Goal: Task Accomplishment & Management: Manage account settings

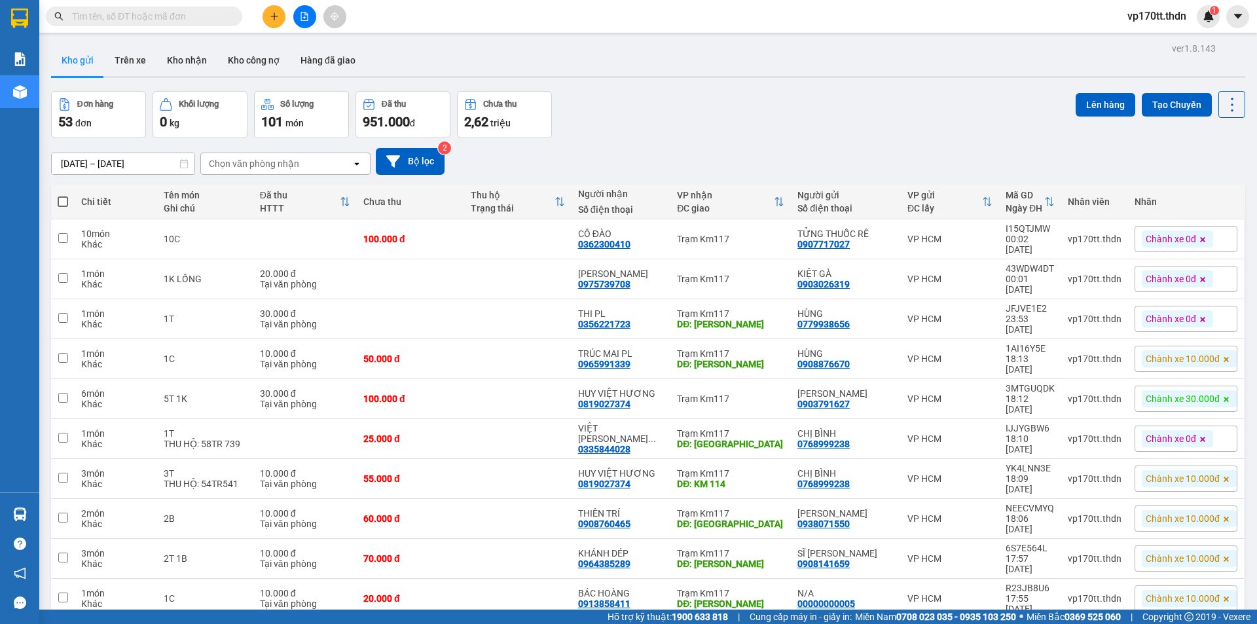
click at [763, 96] on div "Đơn hàng 53 đơn Khối lượng 0 kg Số lượng 101 món Đã thu 951.000 đ Chưa thu 2,62…" at bounding box center [648, 114] width 1194 height 47
click at [1199, 541] on span "100 / trang" at bounding box center [1185, 545] width 47 height 13
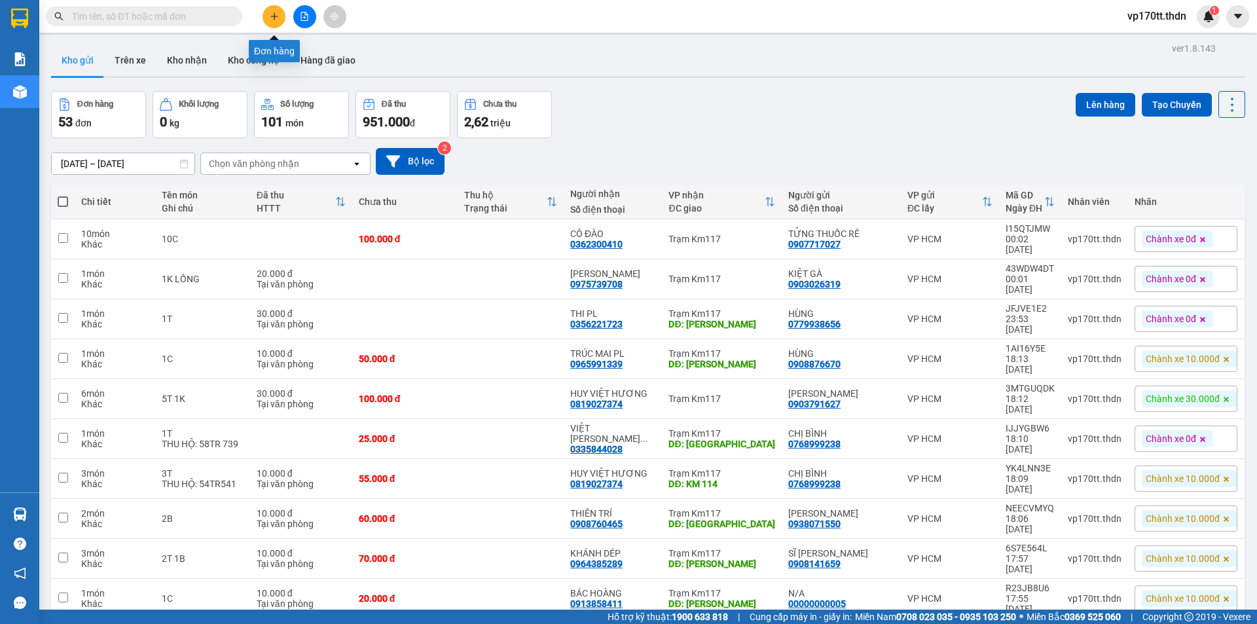
click at [270, 18] on icon "plus" at bounding box center [274, 16] width 9 height 9
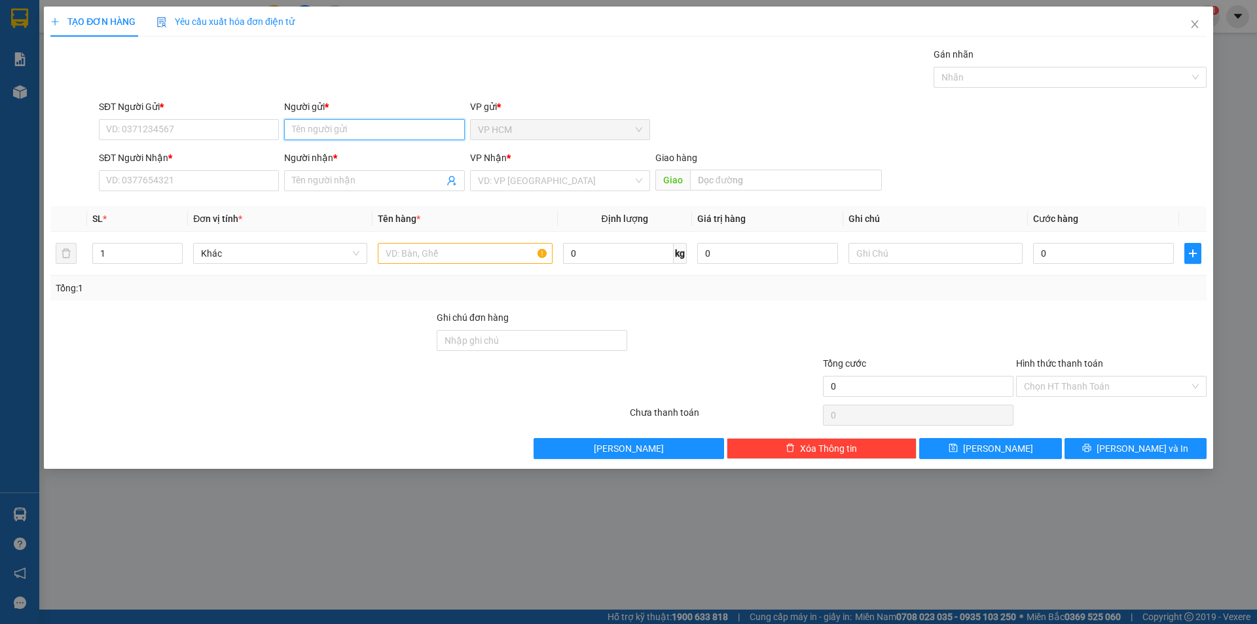
click at [352, 125] on input "Người gửi *" at bounding box center [374, 129] width 180 height 21
type input "HOAN [PERSON_NAME]"
click at [365, 154] on div "CTY HOÀN KIM CHÂU - 0949808769" at bounding box center [374, 156] width 164 height 14
type input "0949808769"
type input "CTY HOÀN [PERSON_NAME]"
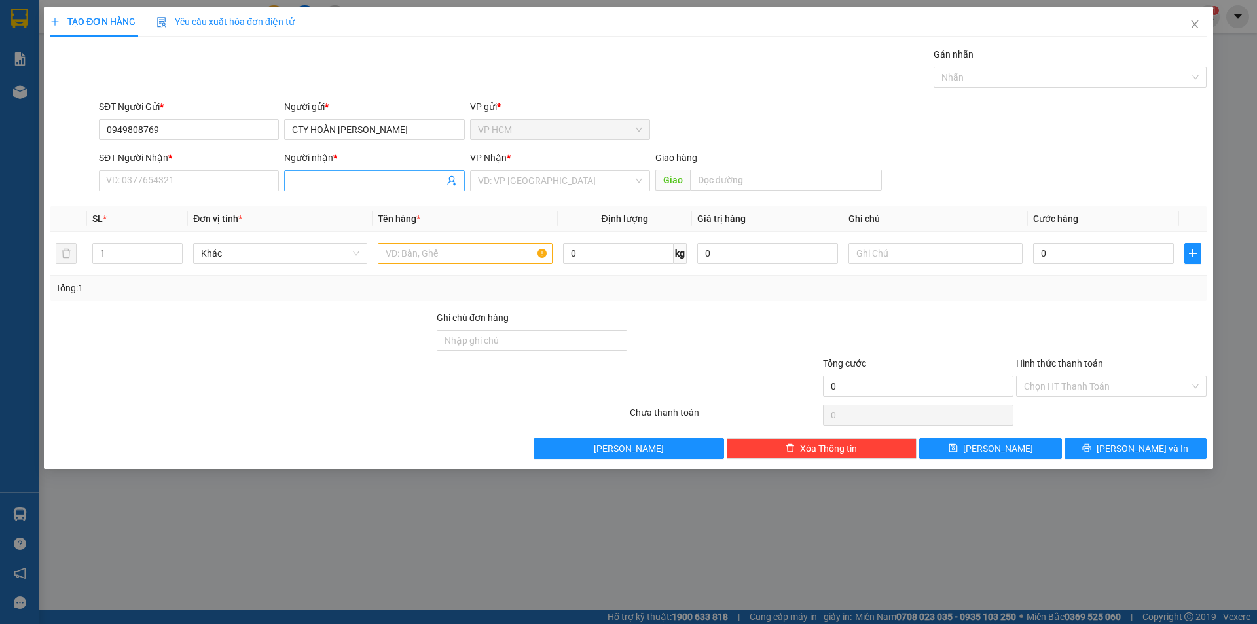
click at [452, 181] on icon "user-add" at bounding box center [451, 181] width 9 height 10
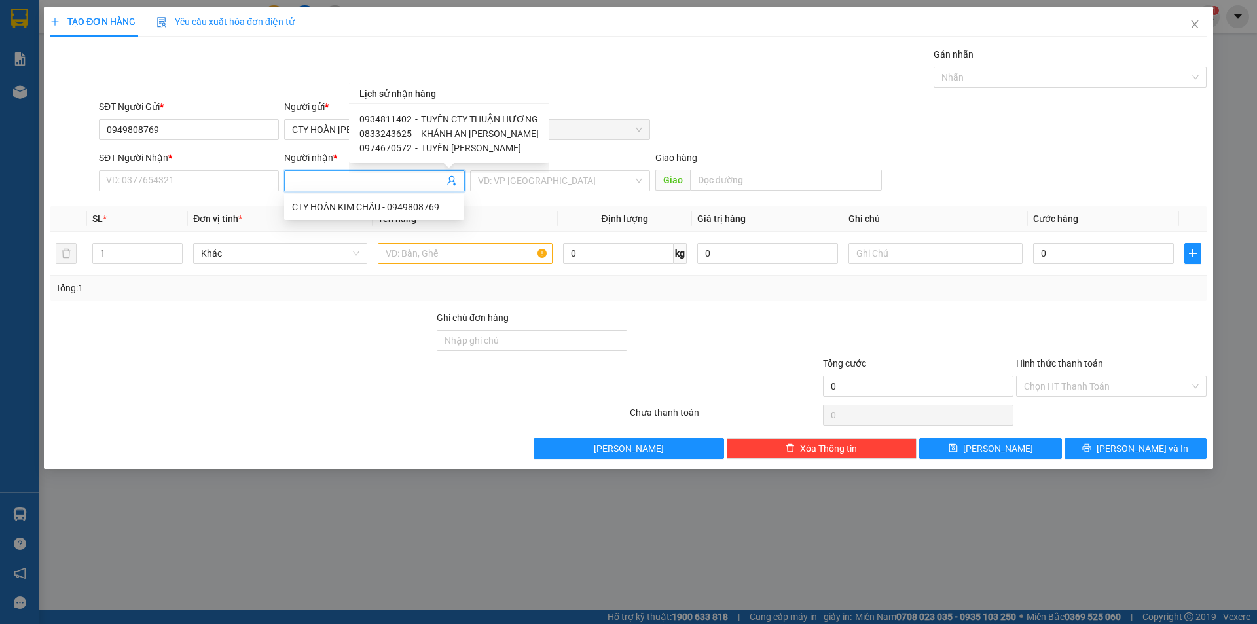
click at [460, 115] on span "TUYỀN CTY THUẬN HƯƠNG" at bounding box center [479, 119] width 117 height 10
type input "0934811402"
type input "TUYỀN CTY THUẬN HƯƠNG"
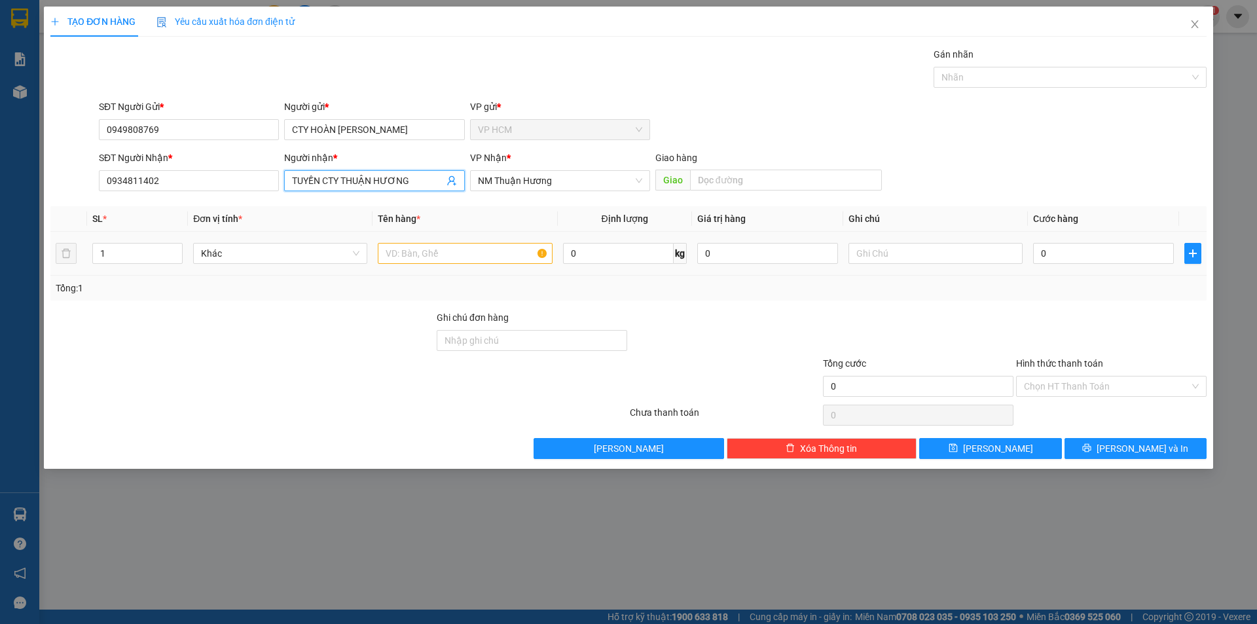
click at [500, 236] on td at bounding box center [464, 254] width 185 height 44
click at [481, 246] on input "text" at bounding box center [465, 253] width 174 height 21
type input "2B BAO BÌ"
click at [137, 246] on input "1" at bounding box center [137, 254] width 89 height 20
type input "2"
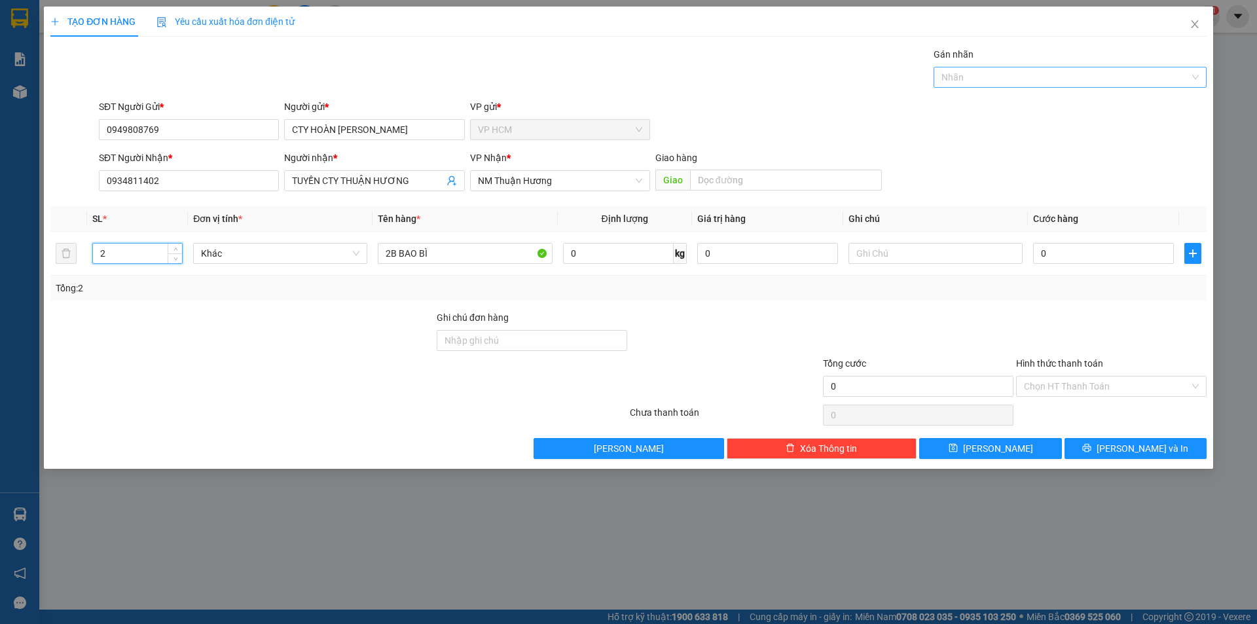
click at [1105, 67] on div "Nhãn" at bounding box center [1069, 77] width 273 height 21
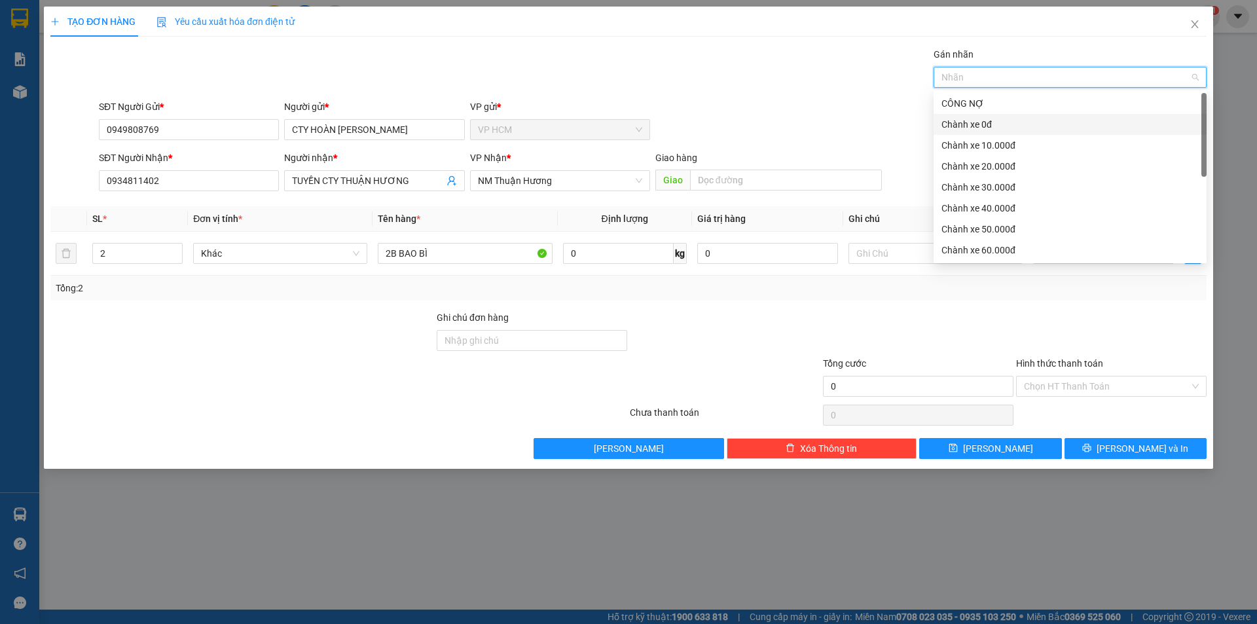
click at [958, 127] on div "Chành xe 0đ" at bounding box center [1069, 124] width 257 height 14
drag, startPoint x: 590, startPoint y: 79, endPoint x: 1037, endPoint y: 342, distance: 519.1
click at [593, 82] on div "Gán nhãn Chành xe 0đ" at bounding box center [652, 70] width 1113 height 46
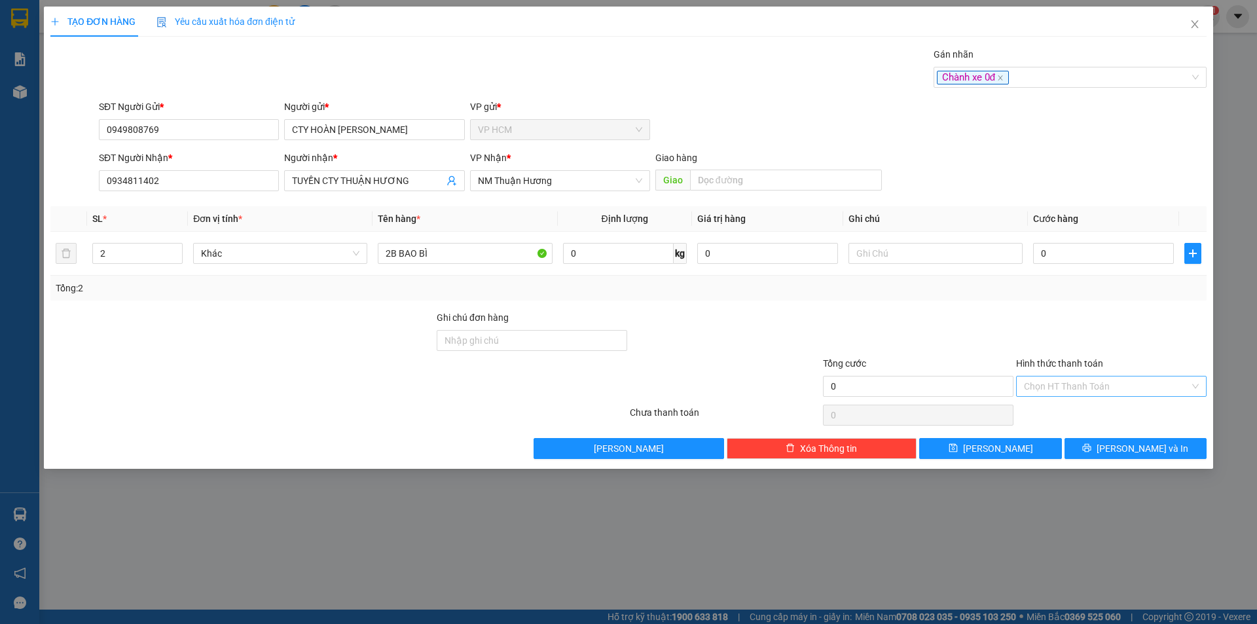
click at [1091, 392] on input "Hình thức thanh toán" at bounding box center [1107, 386] width 166 height 20
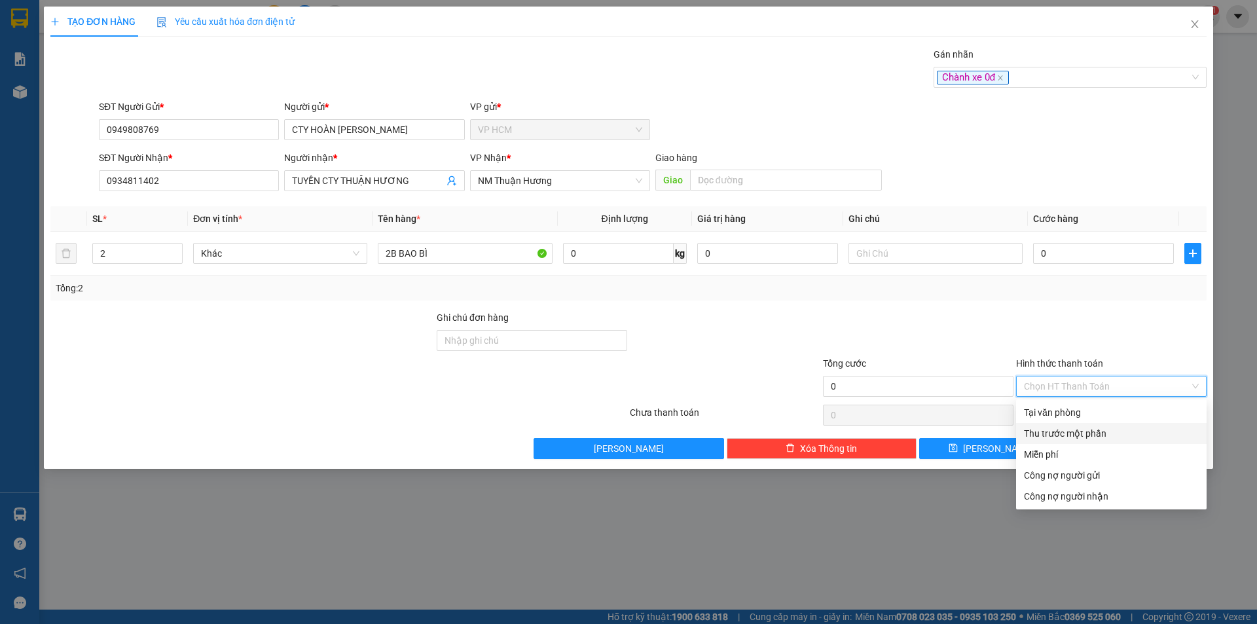
click at [1052, 443] on div "Thu trước một phần" at bounding box center [1111, 433] width 190 height 21
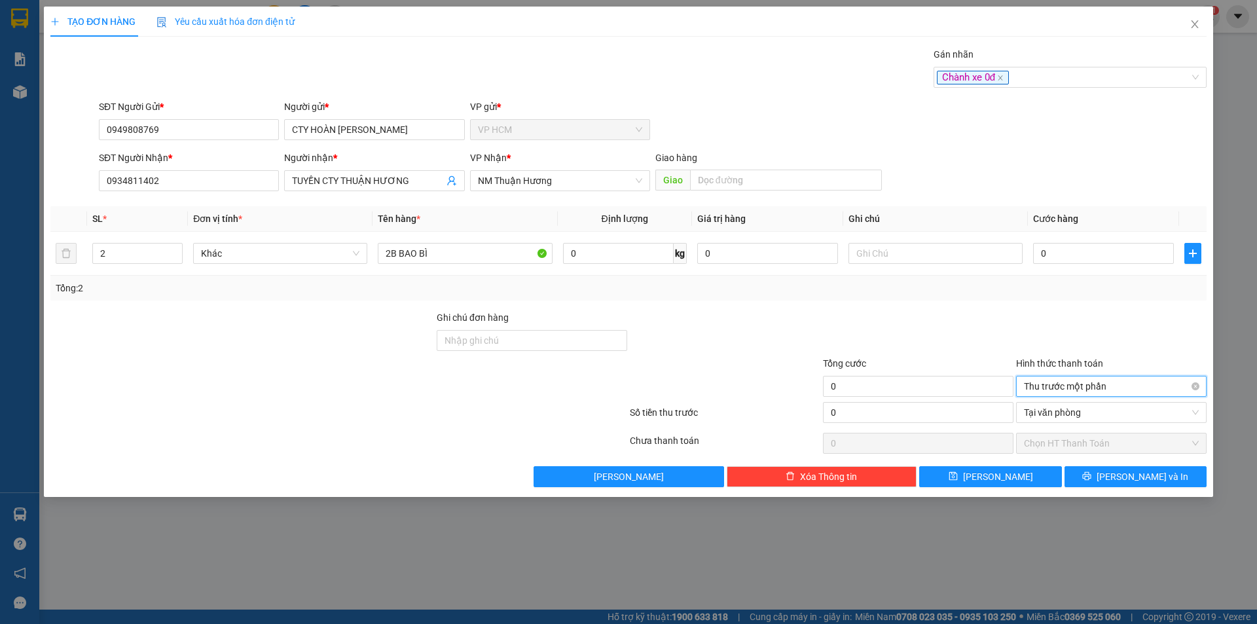
click at [1064, 376] on span "Thu trước một phần" at bounding box center [1111, 386] width 175 height 20
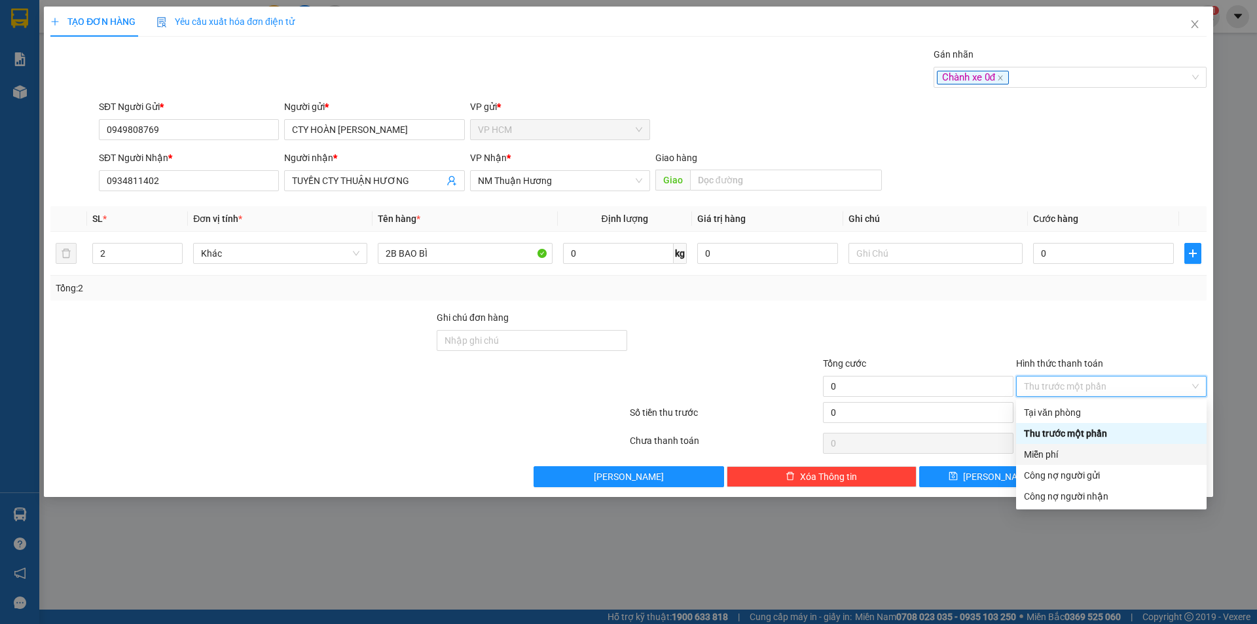
click at [1057, 446] on div "Miễn phí" at bounding box center [1111, 454] width 190 height 21
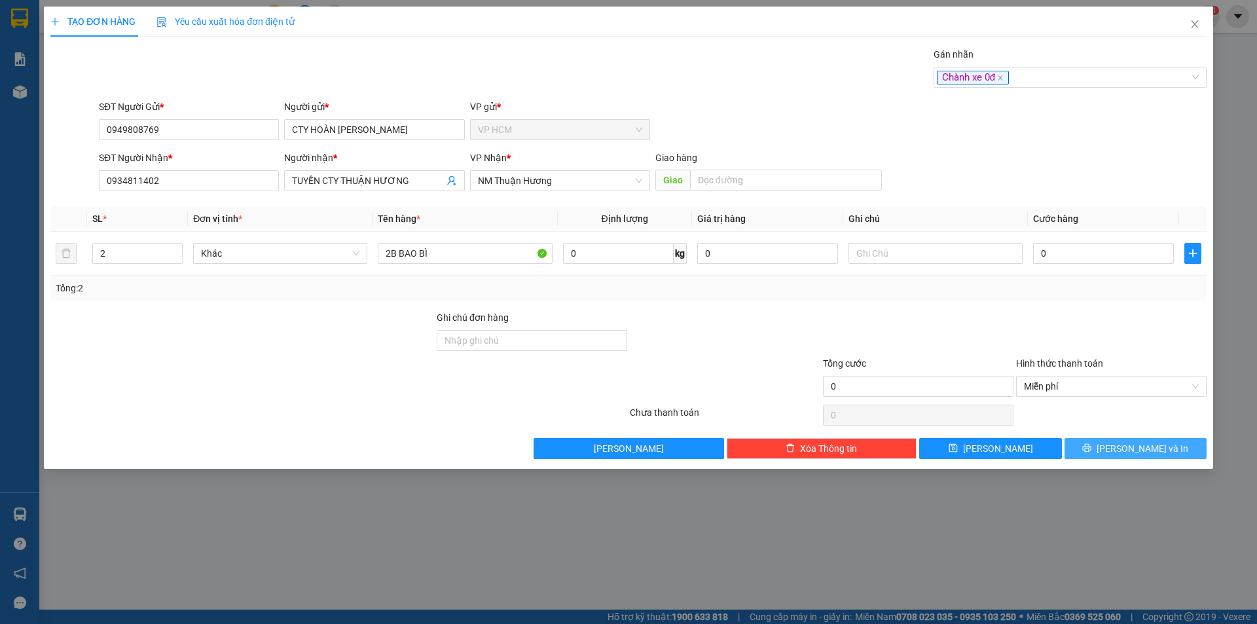
click at [1144, 455] on span "[PERSON_NAME] và In" at bounding box center [1142, 448] width 92 height 14
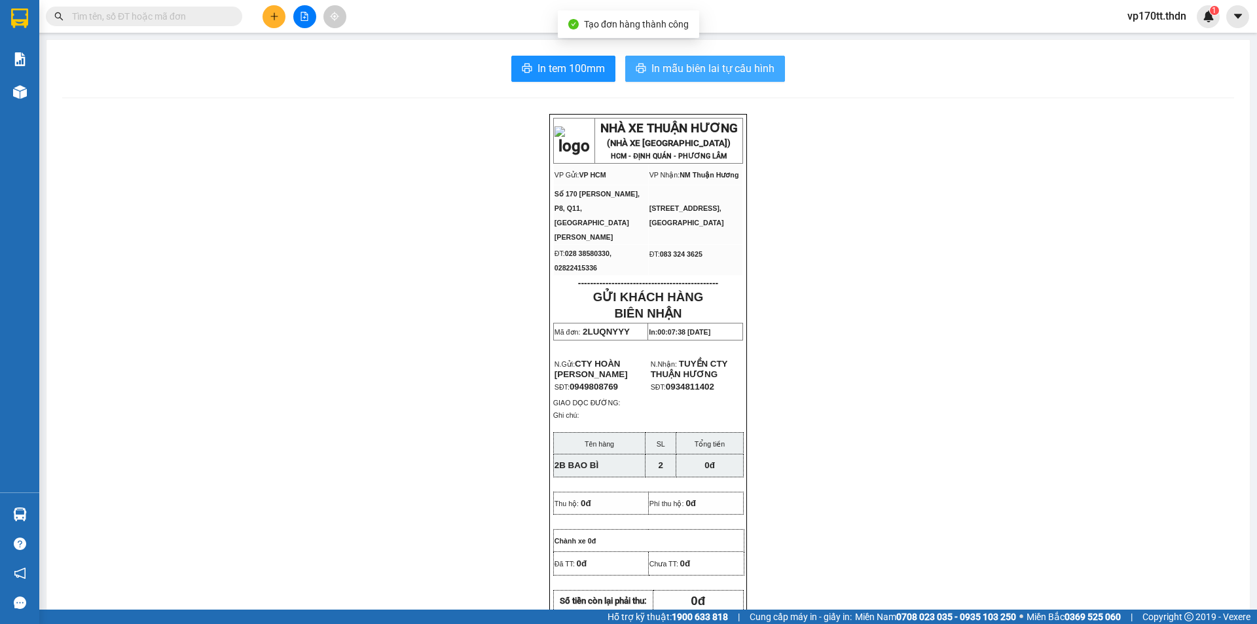
click at [659, 67] on span "In mẫu biên lai tự cấu hình" at bounding box center [712, 68] width 123 height 16
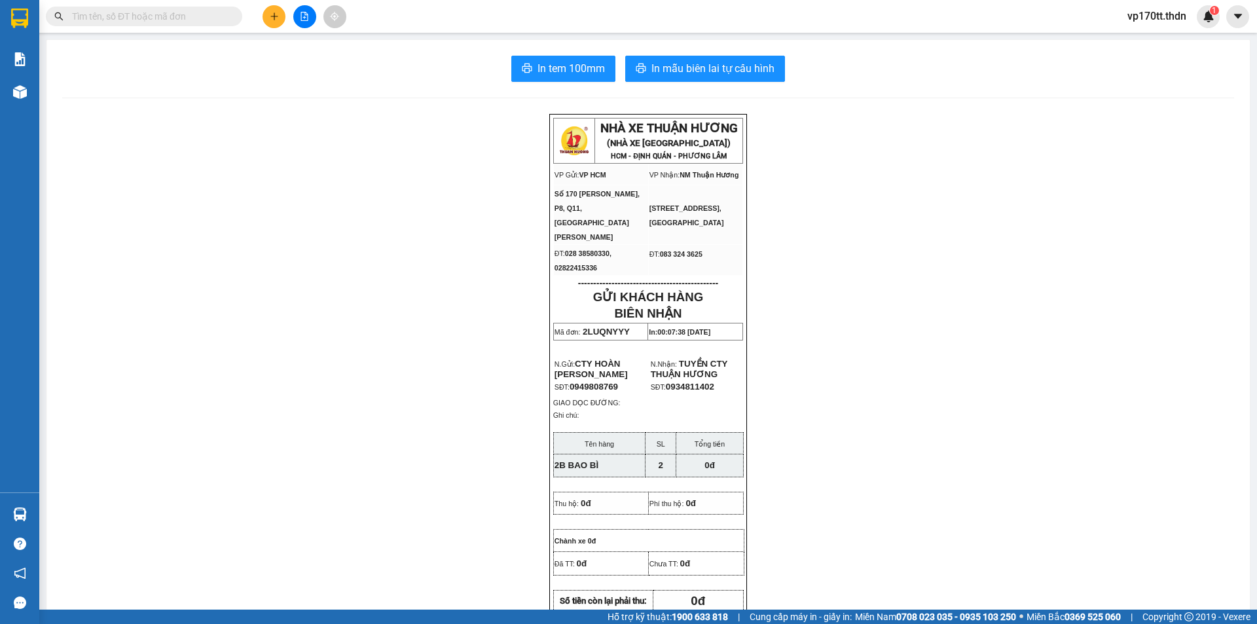
click at [275, 17] on icon "plus" at bounding box center [274, 16] width 9 height 9
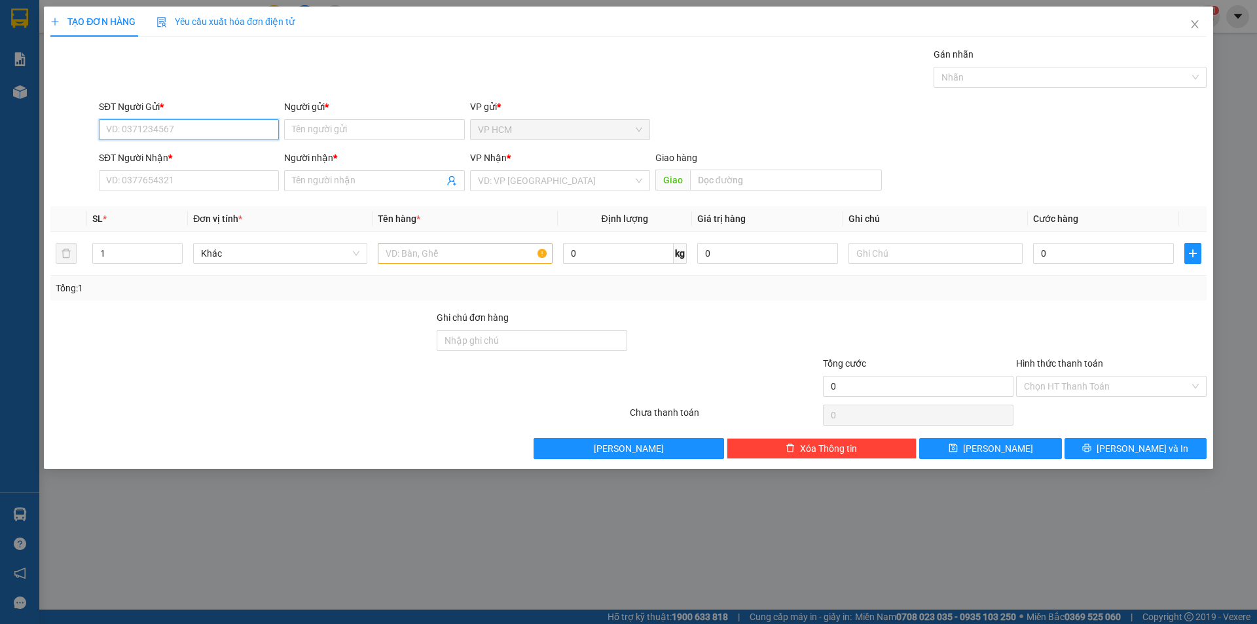
click at [205, 125] on input "SĐT Người Gửi *" at bounding box center [189, 129] width 180 height 21
click at [199, 147] on div "0919098328 - VINH" at bounding box center [189, 155] width 180 height 21
type input "0919098328"
type input "VINH"
type input "0974670572"
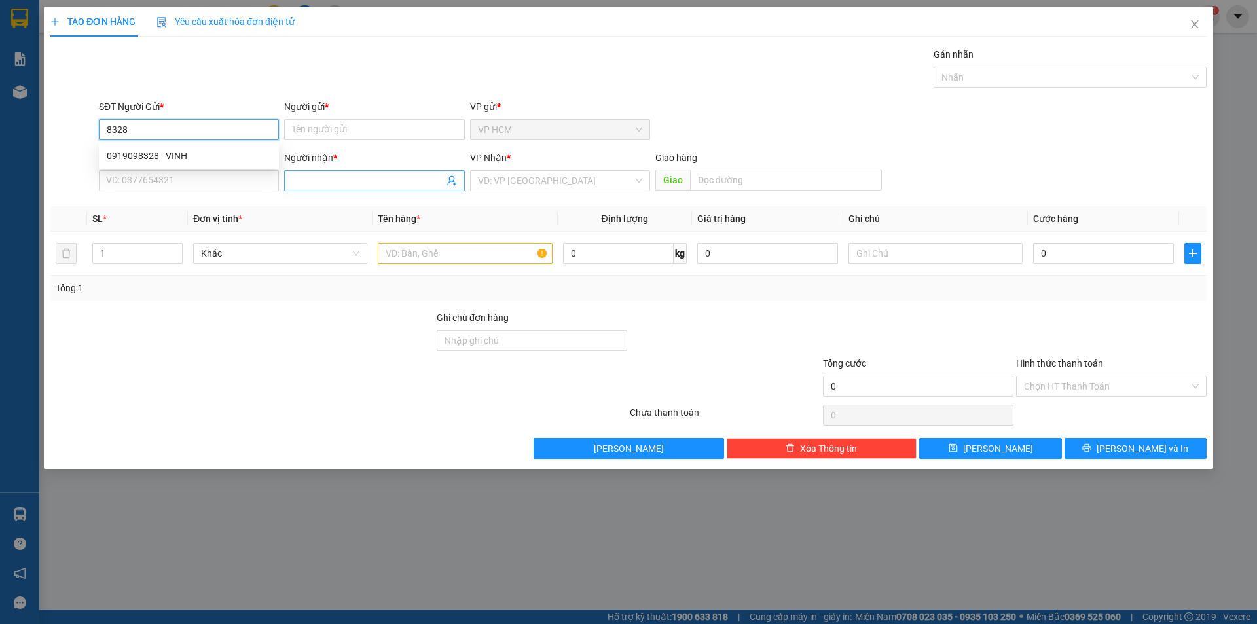
type input "TUYỀN CTY THUẬN HƯƠNG"
type input "0919098328"
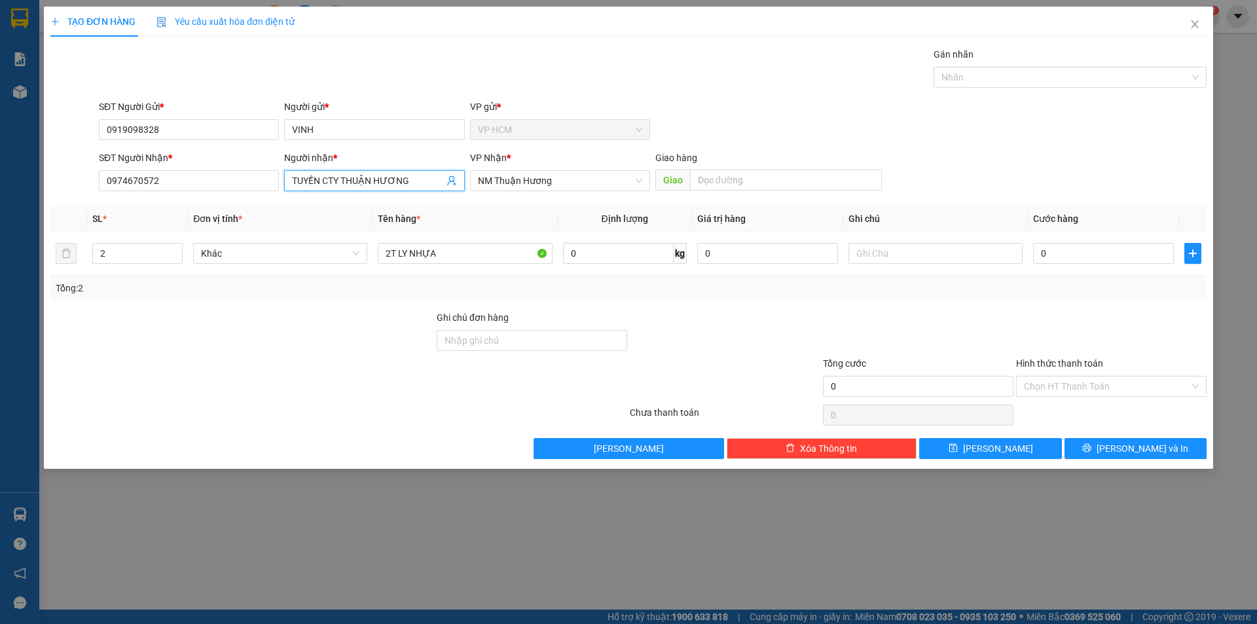
click at [344, 187] on input "TUYỀN CTY THUẬN HƯƠNG" at bounding box center [367, 180] width 151 height 14
type input "CÚN SÁNG"
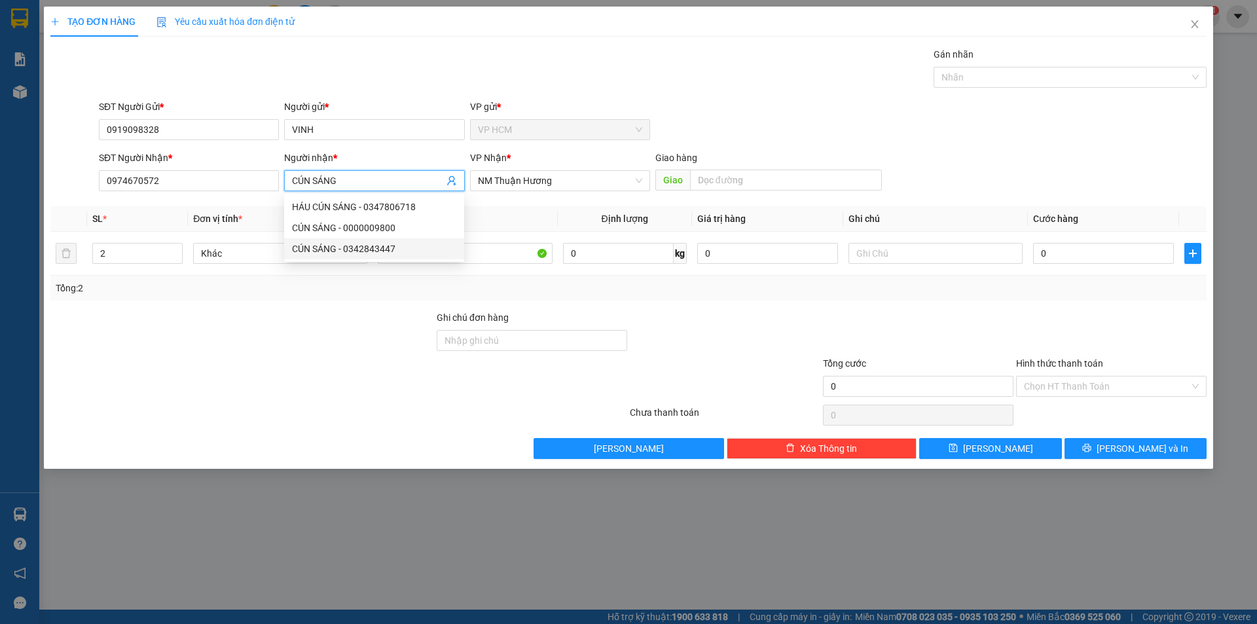
click at [369, 247] on div "CÚN SÁNG - 0342843447" at bounding box center [374, 249] width 164 height 14
type input "0342843447"
type input "CÚN SÁNG"
click at [115, 251] on input "2" at bounding box center [137, 254] width 89 height 20
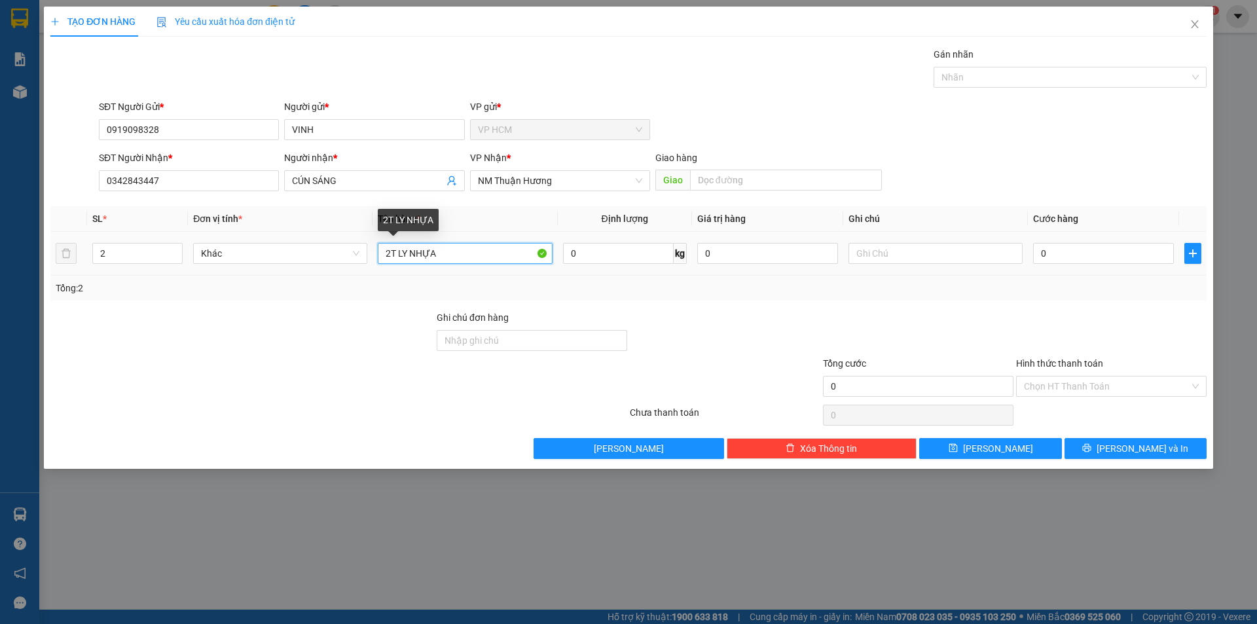
click at [505, 251] on input "2T LY NHỰA" at bounding box center [465, 253] width 174 height 21
click at [1008, 68] on div "Nhãn" at bounding box center [1069, 77] width 273 height 21
type input "2T GAS"
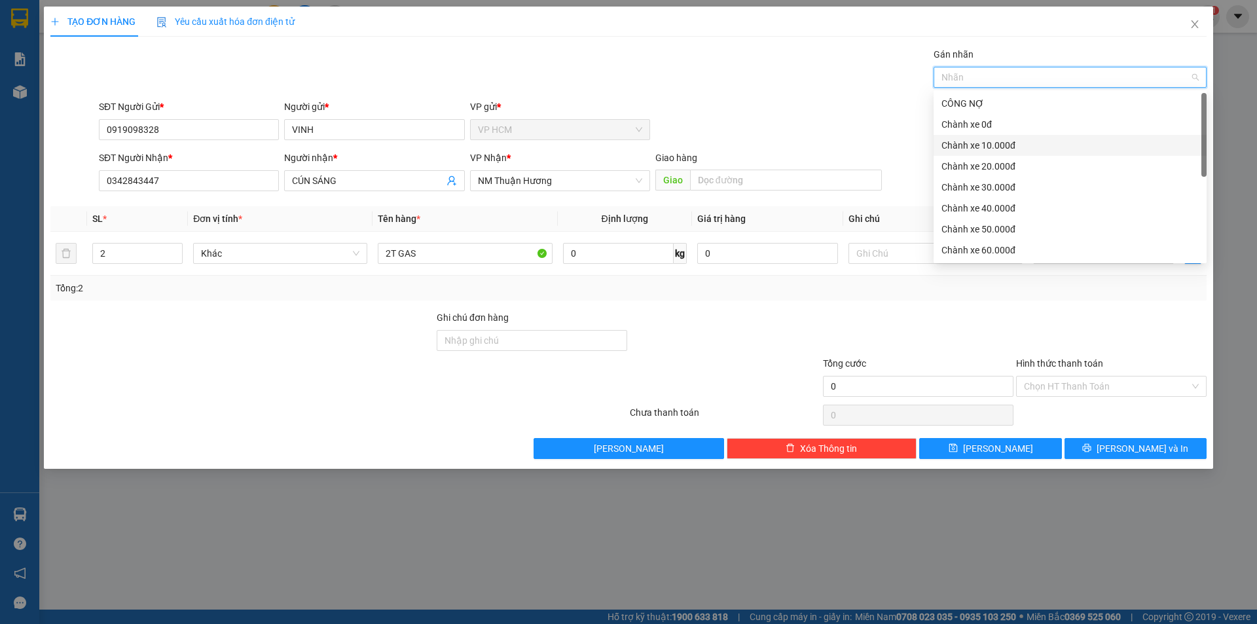
click at [973, 129] on div "Chành xe 0đ" at bounding box center [1069, 124] width 257 height 14
drag, startPoint x: 810, startPoint y: 98, endPoint x: 903, endPoint y: 200, distance: 137.6
click at [810, 99] on div "Transit Pickup Surcharge Ids Transit Deliver Surcharge Ids Transit Deliver Surc…" at bounding box center [628, 253] width 1156 height 412
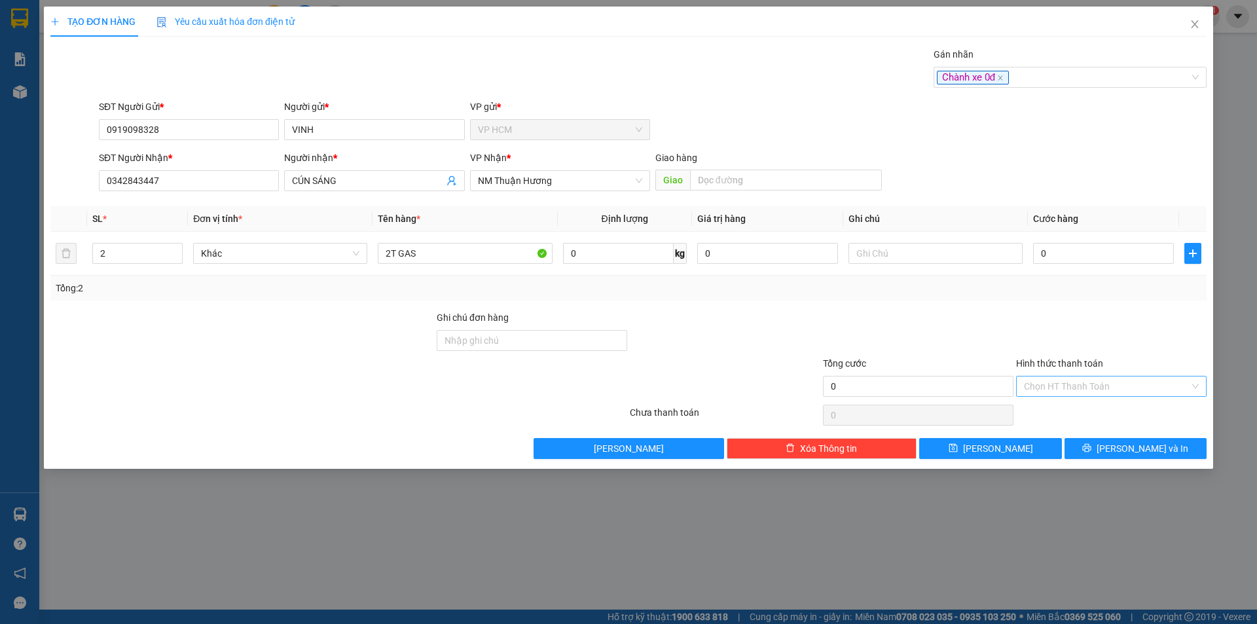
click at [1093, 379] on input "Hình thức thanh toán" at bounding box center [1107, 386] width 166 height 20
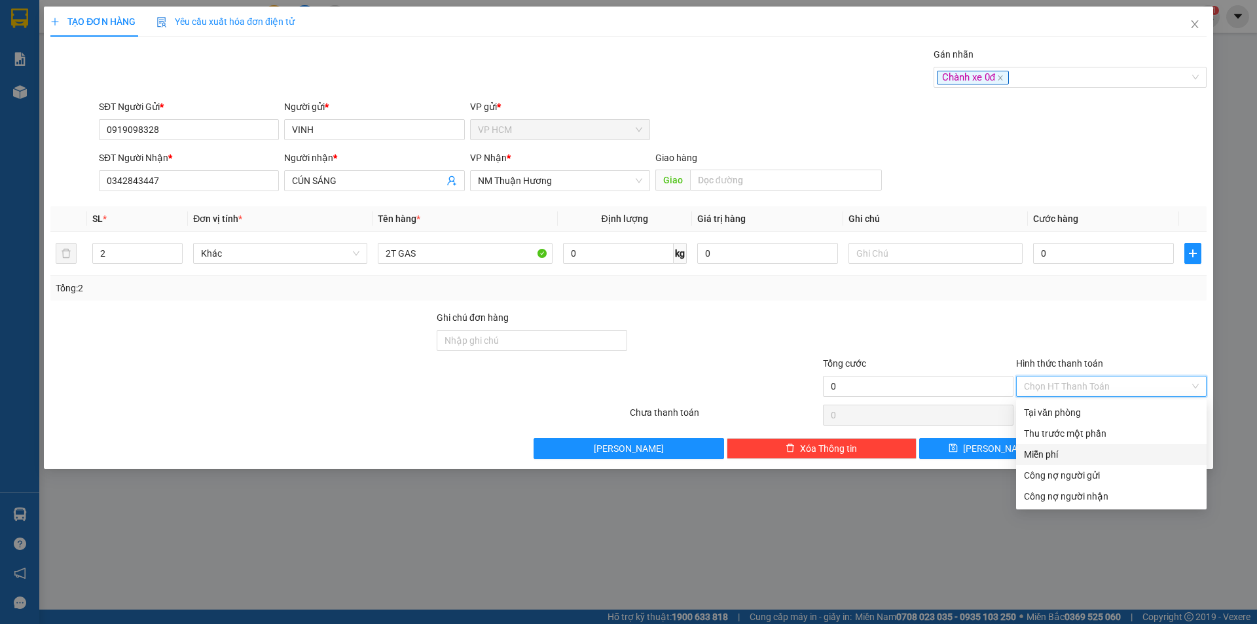
click at [1079, 448] on div "Miễn phí" at bounding box center [1111, 454] width 175 height 14
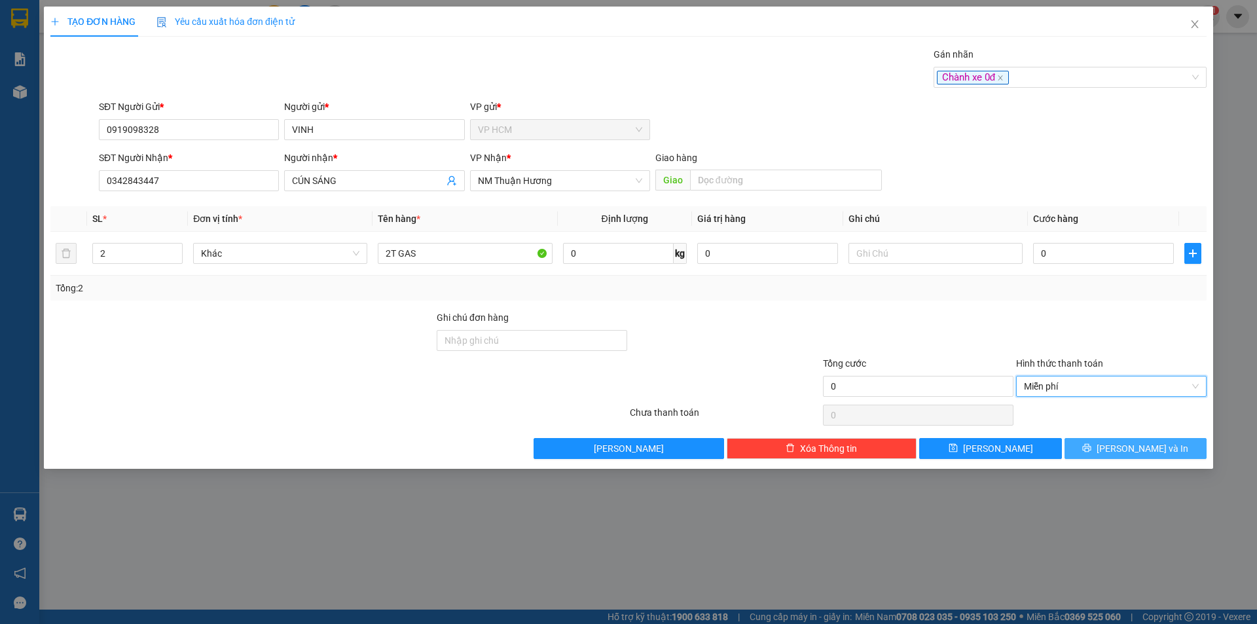
click at [1138, 441] on span "[PERSON_NAME] và In" at bounding box center [1142, 448] width 92 height 14
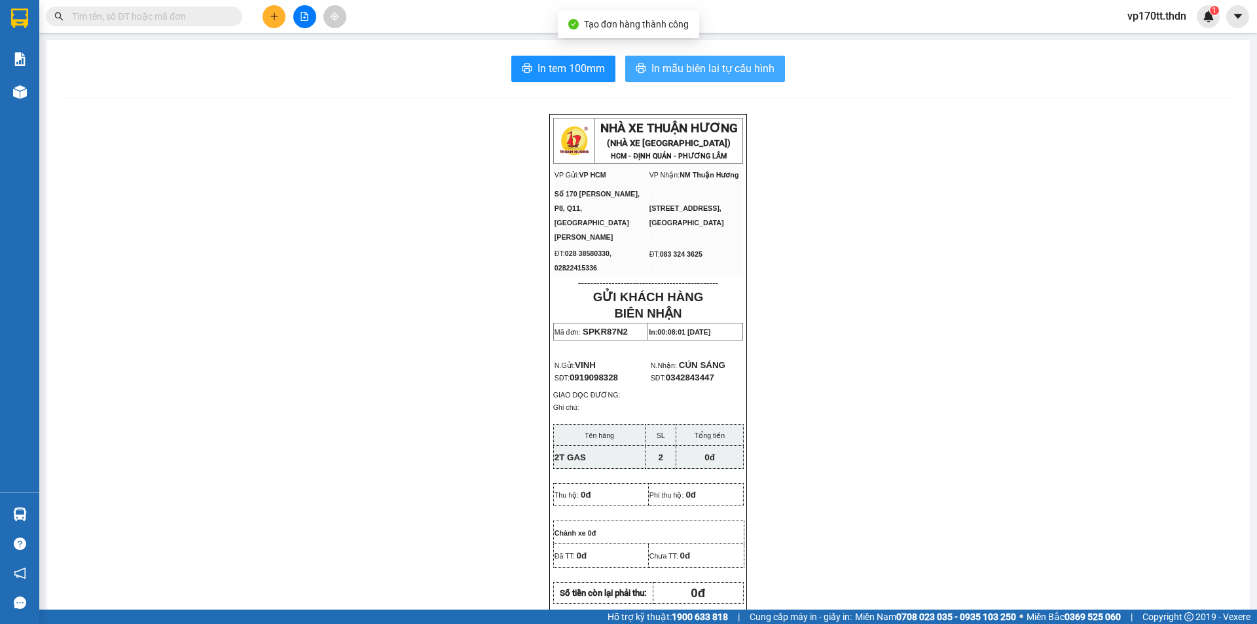
click at [669, 69] on span "In mẫu biên lai tự cấu hình" at bounding box center [712, 68] width 123 height 16
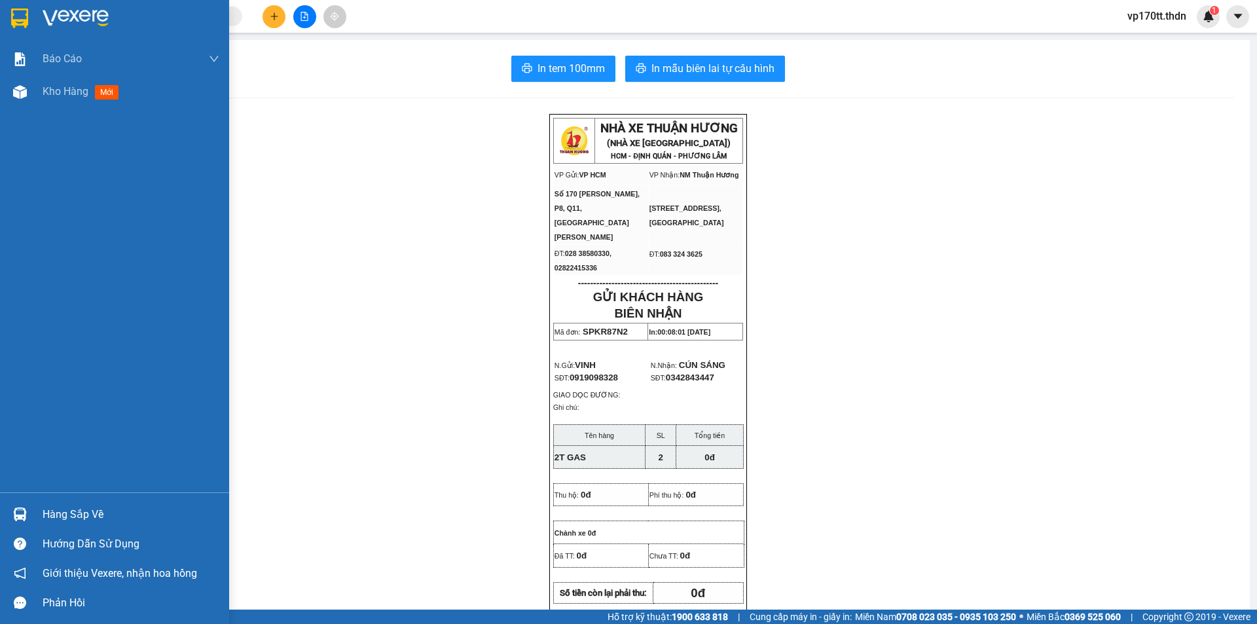
click at [26, 13] on img at bounding box center [19, 19] width 17 height 20
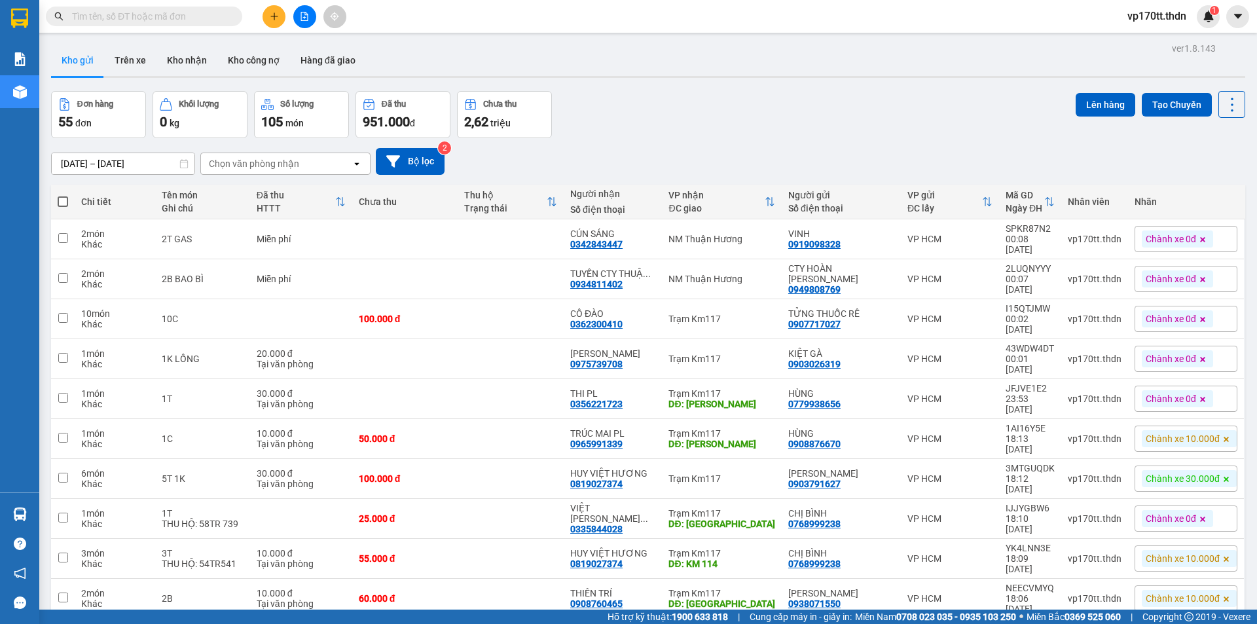
click at [66, 200] on span at bounding box center [63, 201] width 10 height 10
click at [63, 195] on input "checkbox" at bounding box center [63, 195] width 0 height 0
checkbox input "true"
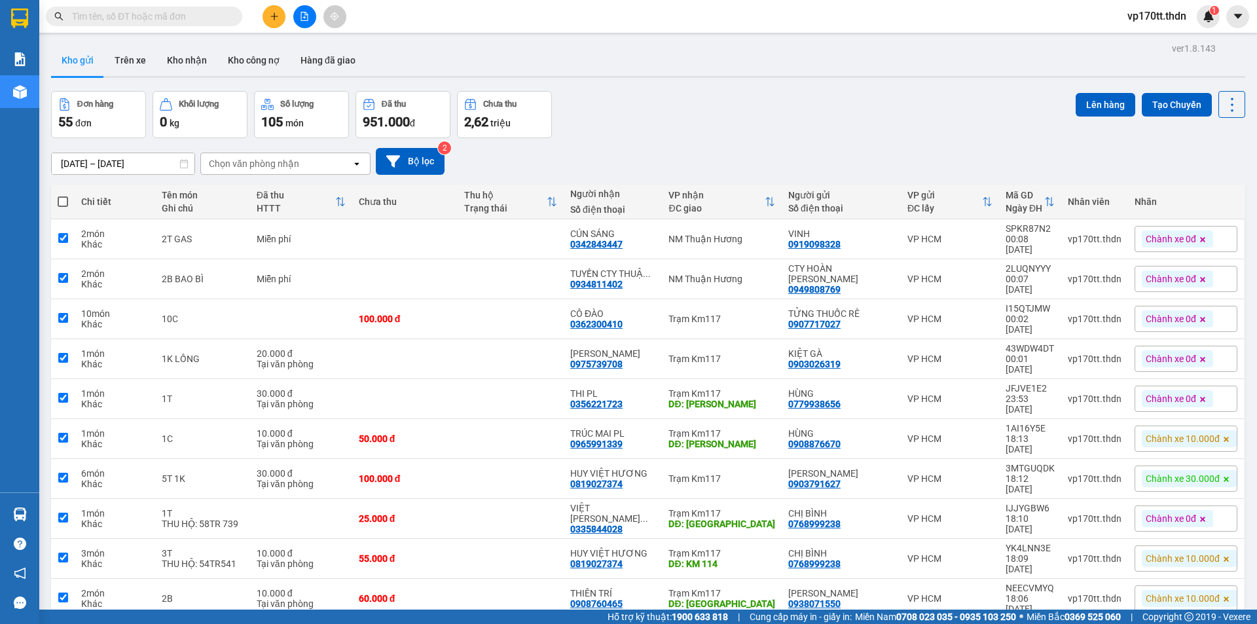
checkbox input "true"
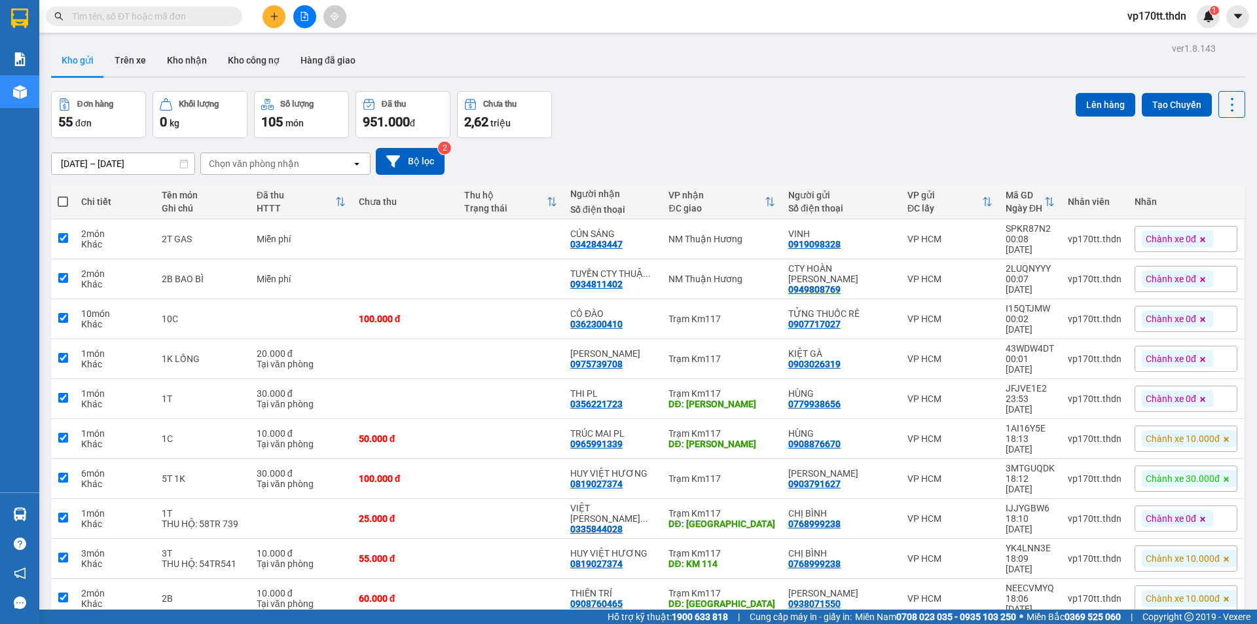
checkbox input "true"
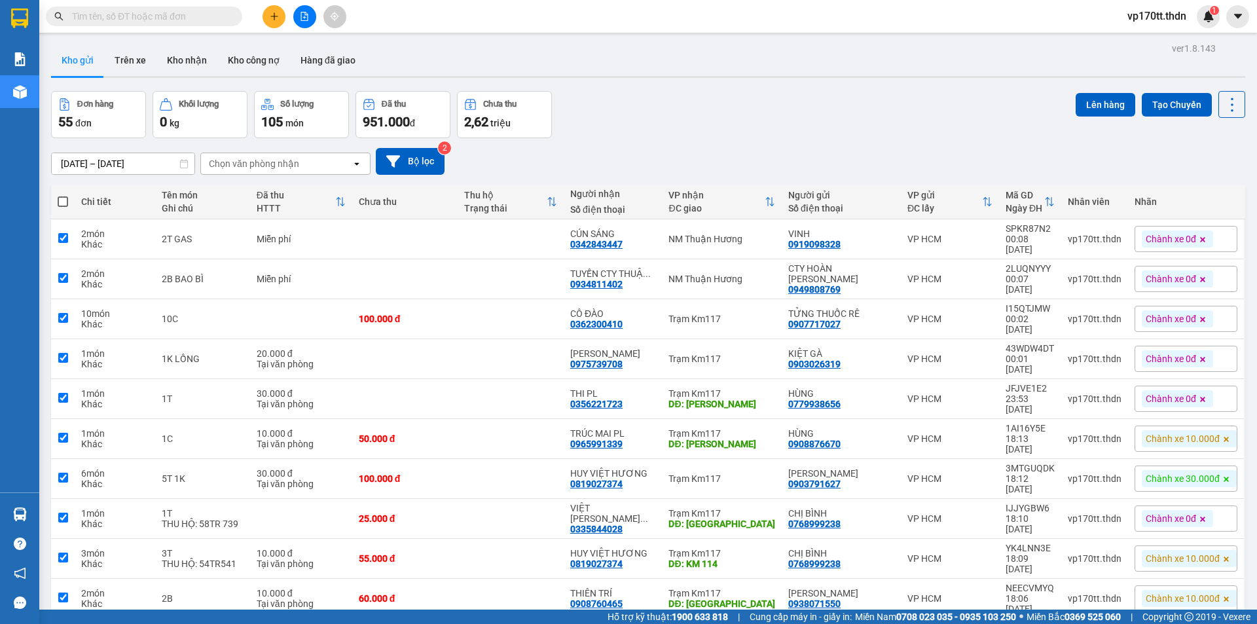
checkbox input "true"
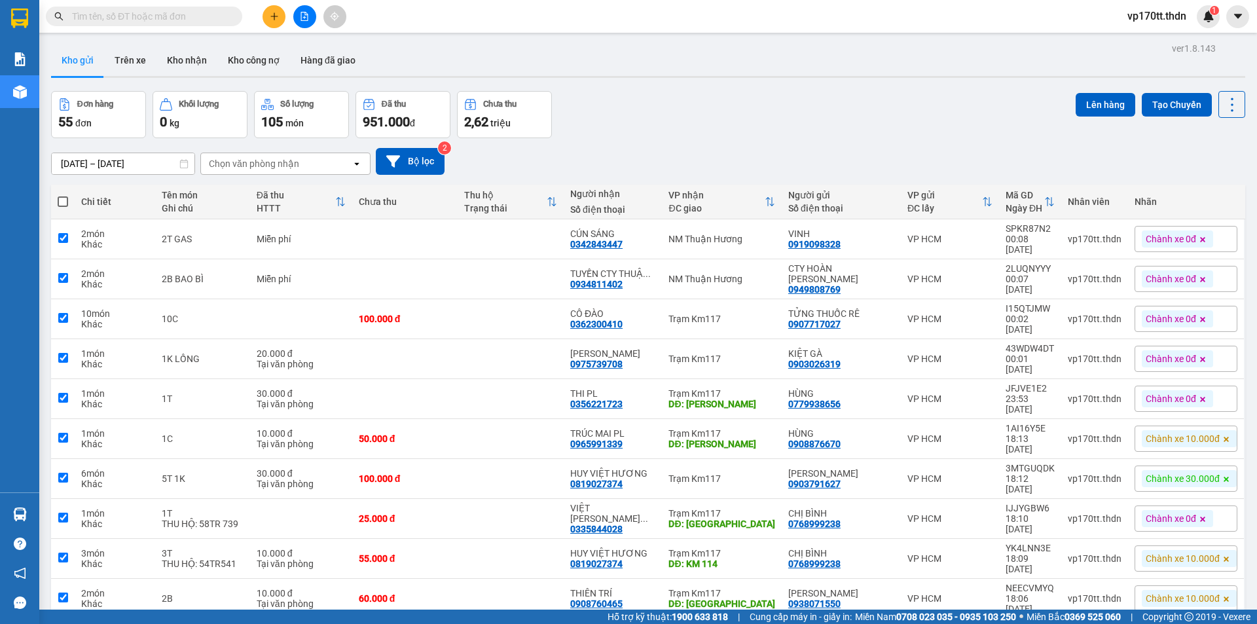
checkbox input "true"
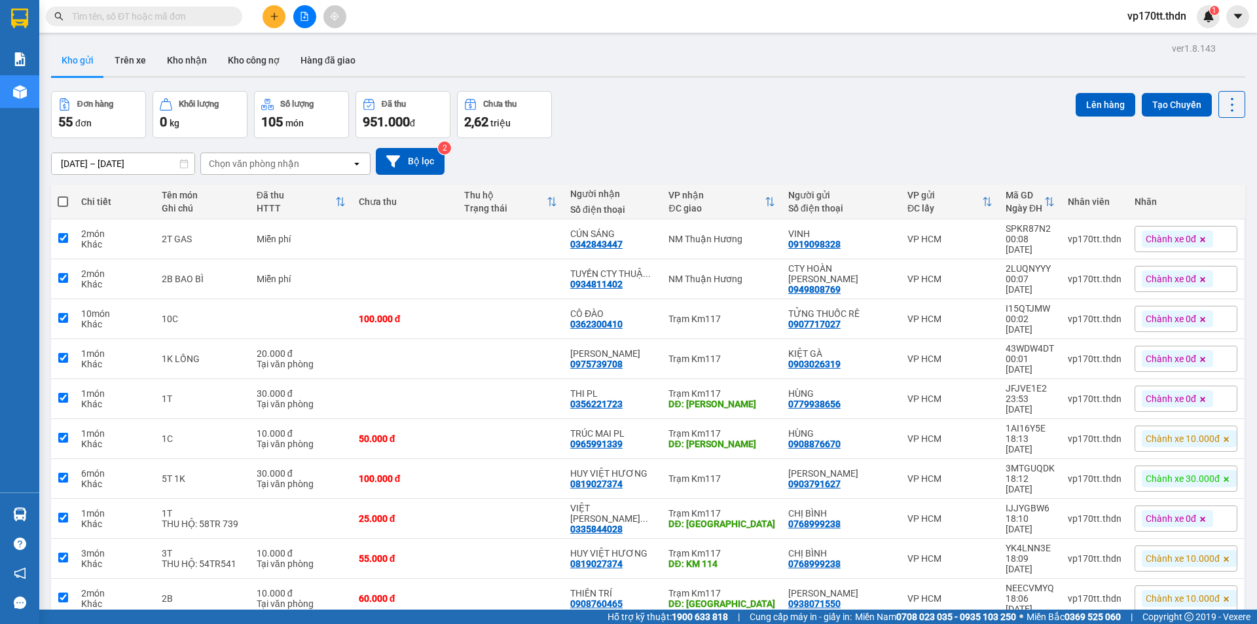
checkbox input "true"
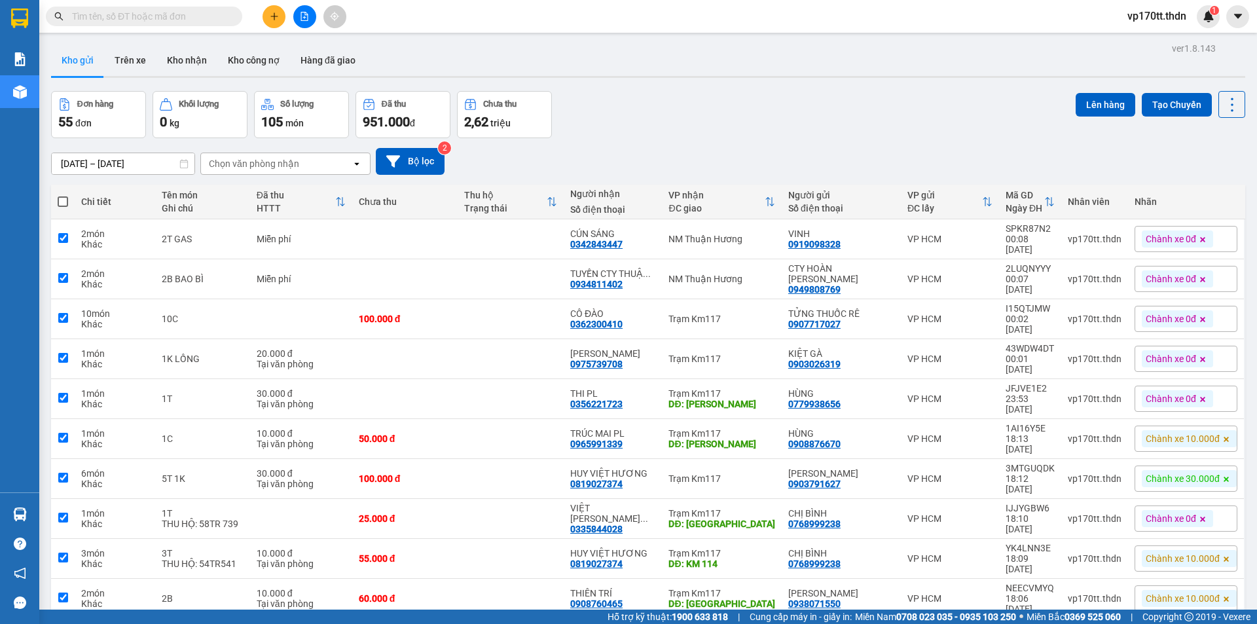
checkbox input "true"
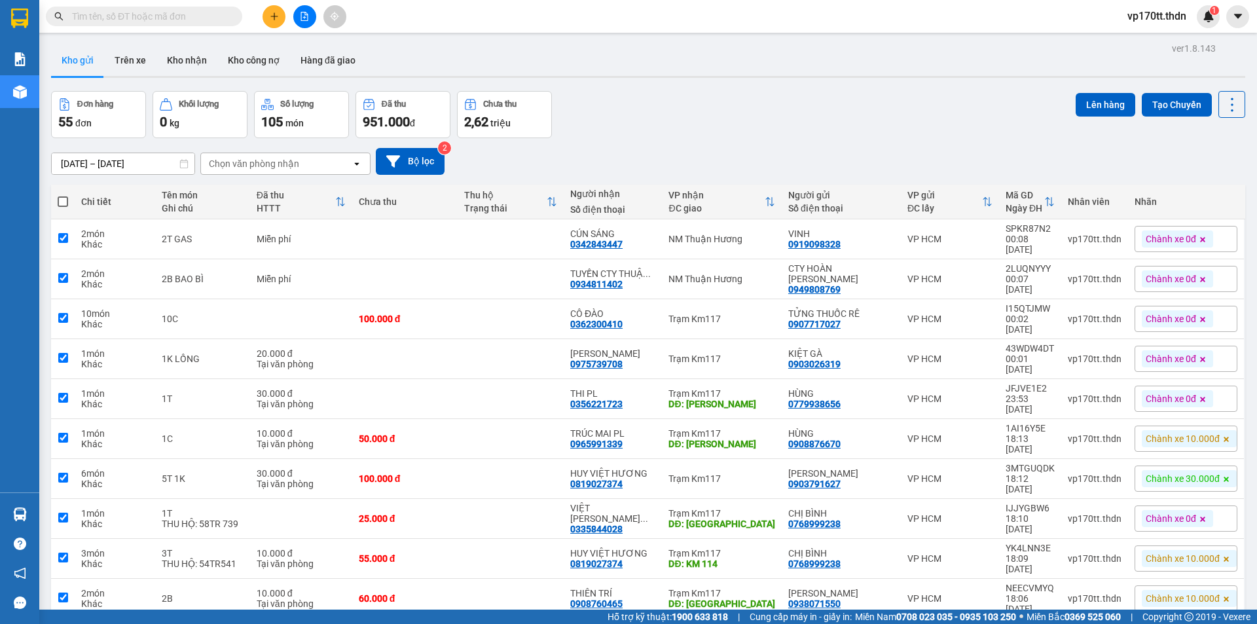
checkbox input "true"
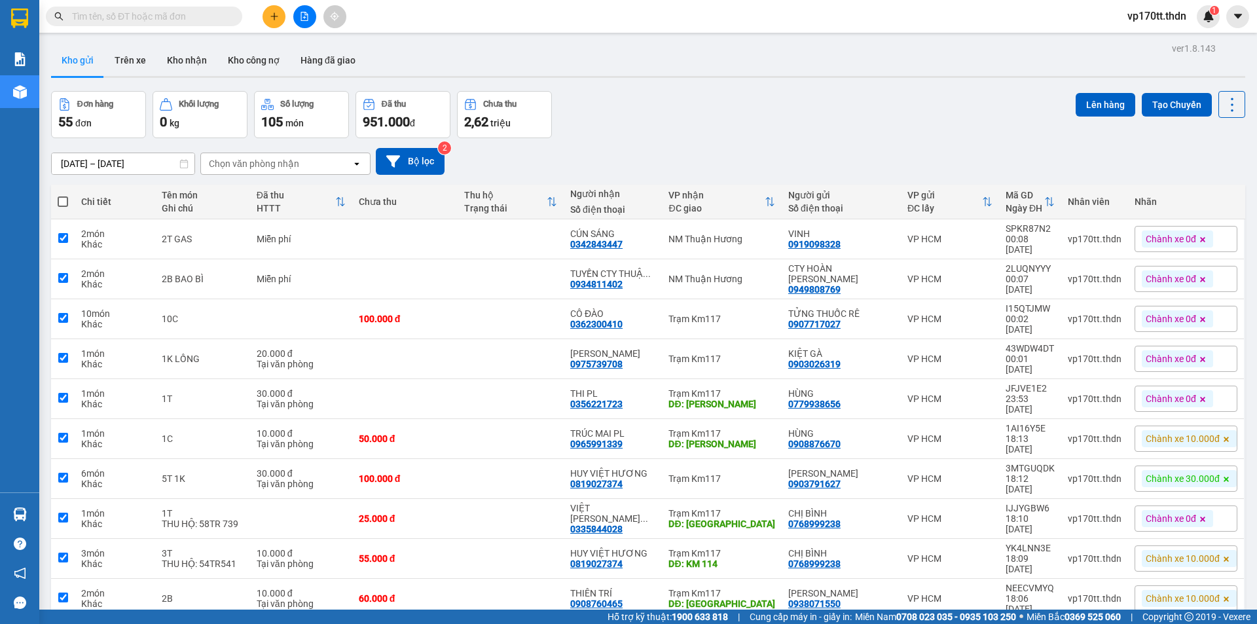
checkbox input "true"
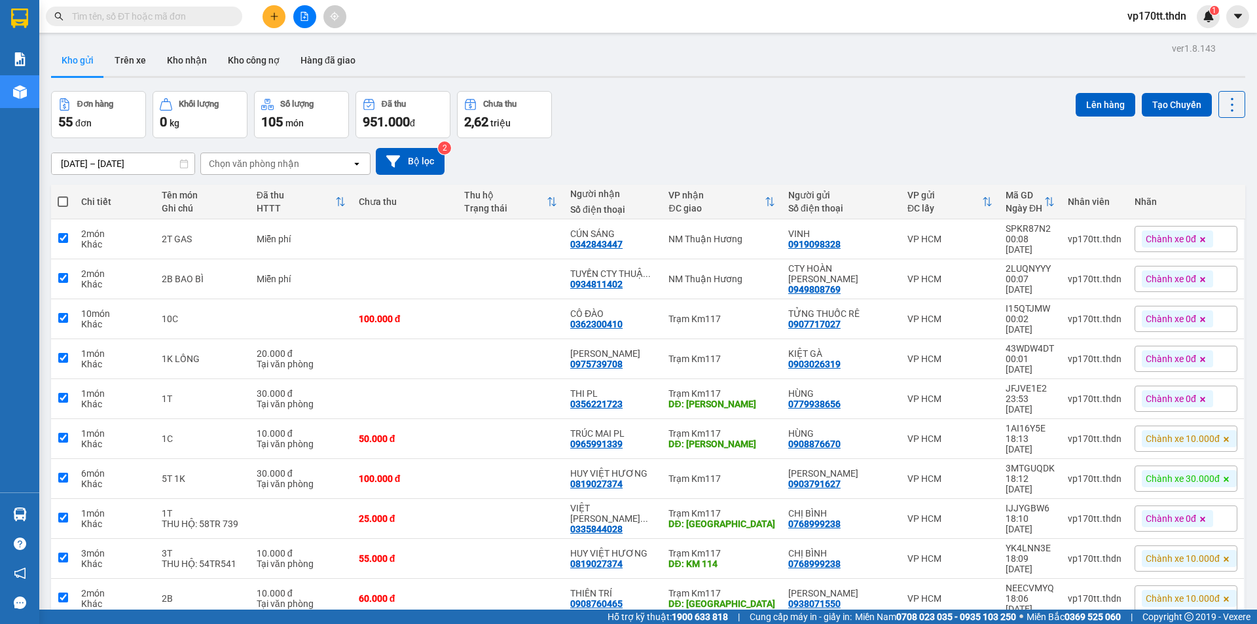
checkbox input "true"
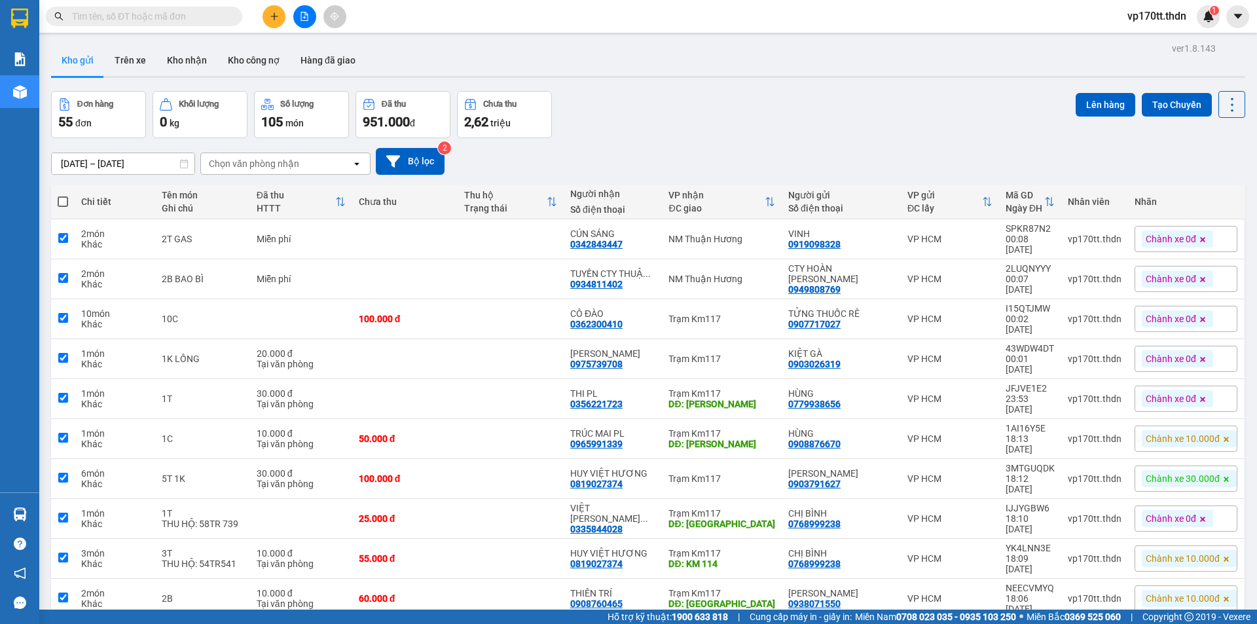
checkbox input "true"
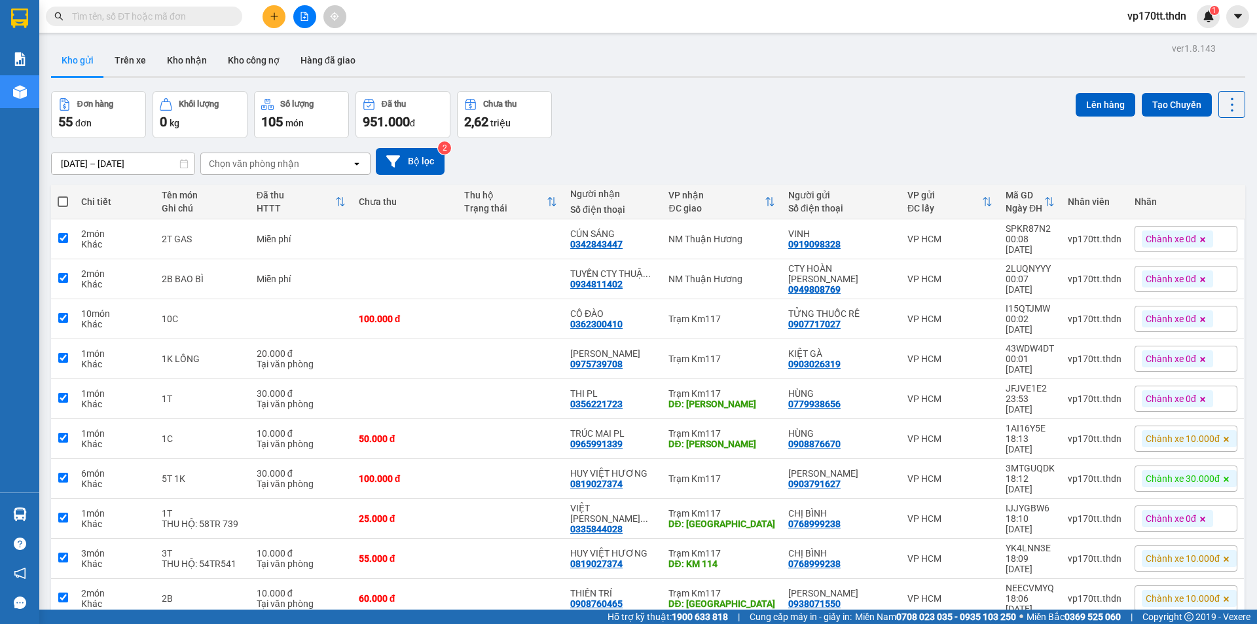
checkbox input "true"
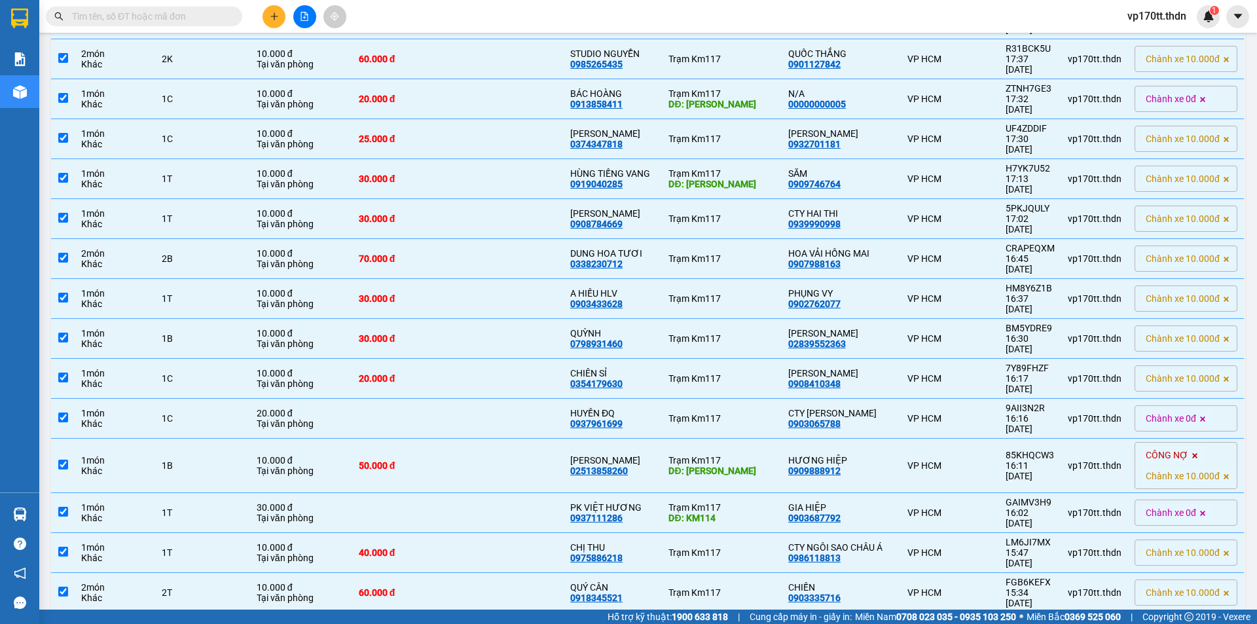
scroll to position [1548, 0]
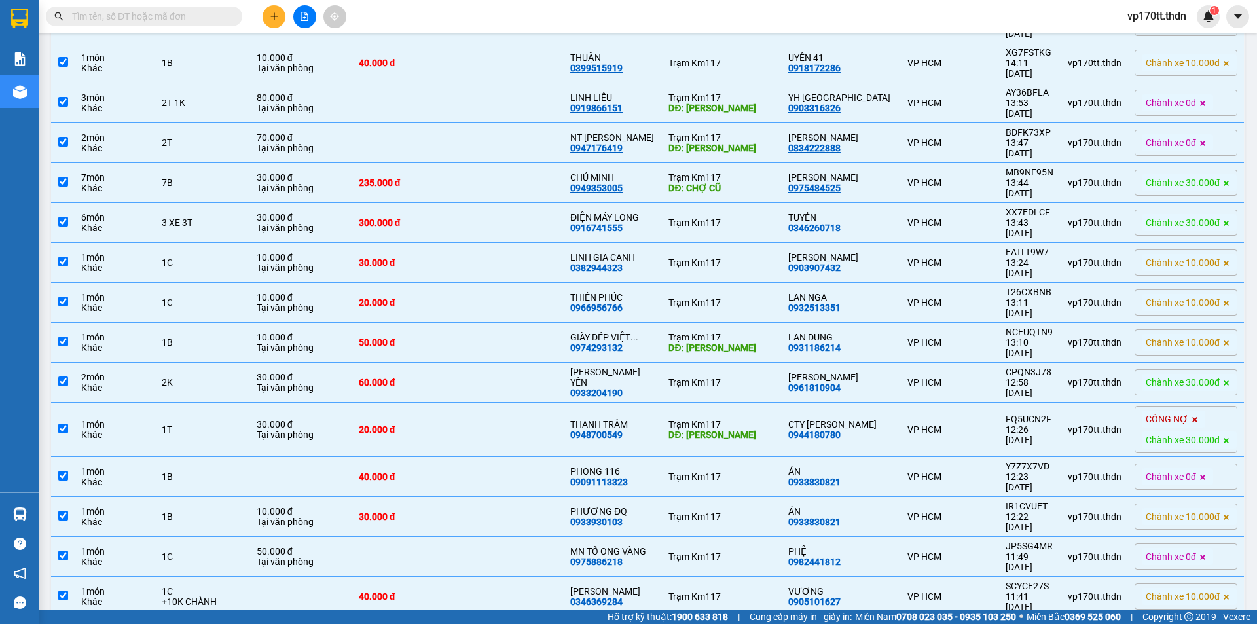
checkbox input "false"
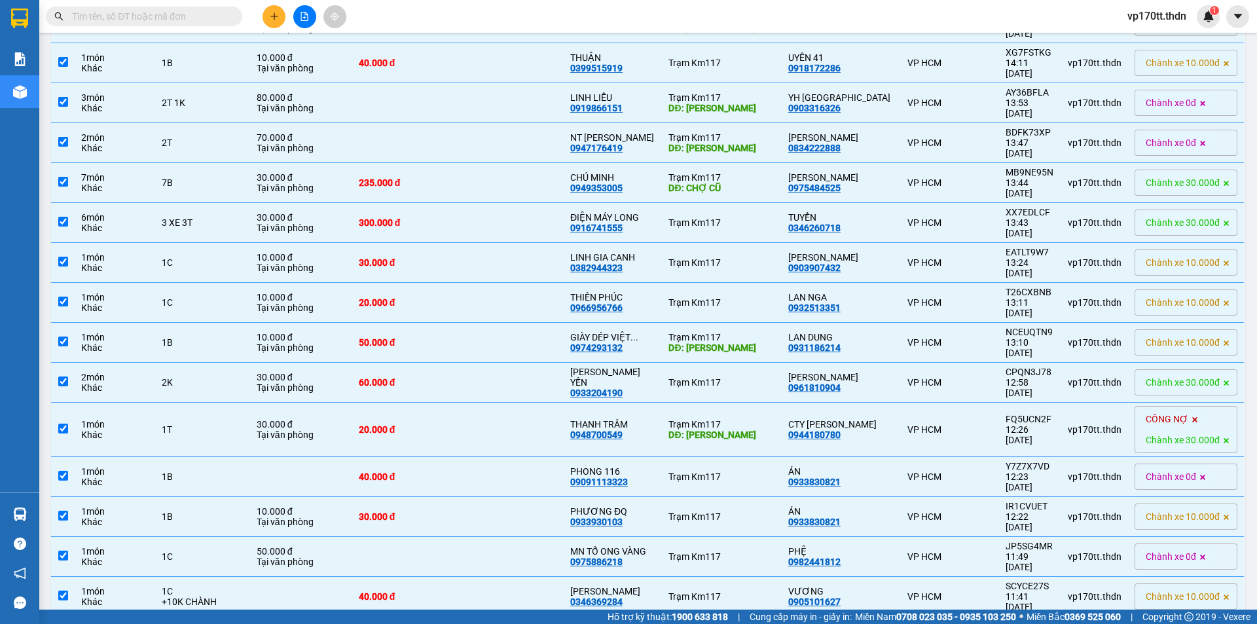
checkbox input "false"
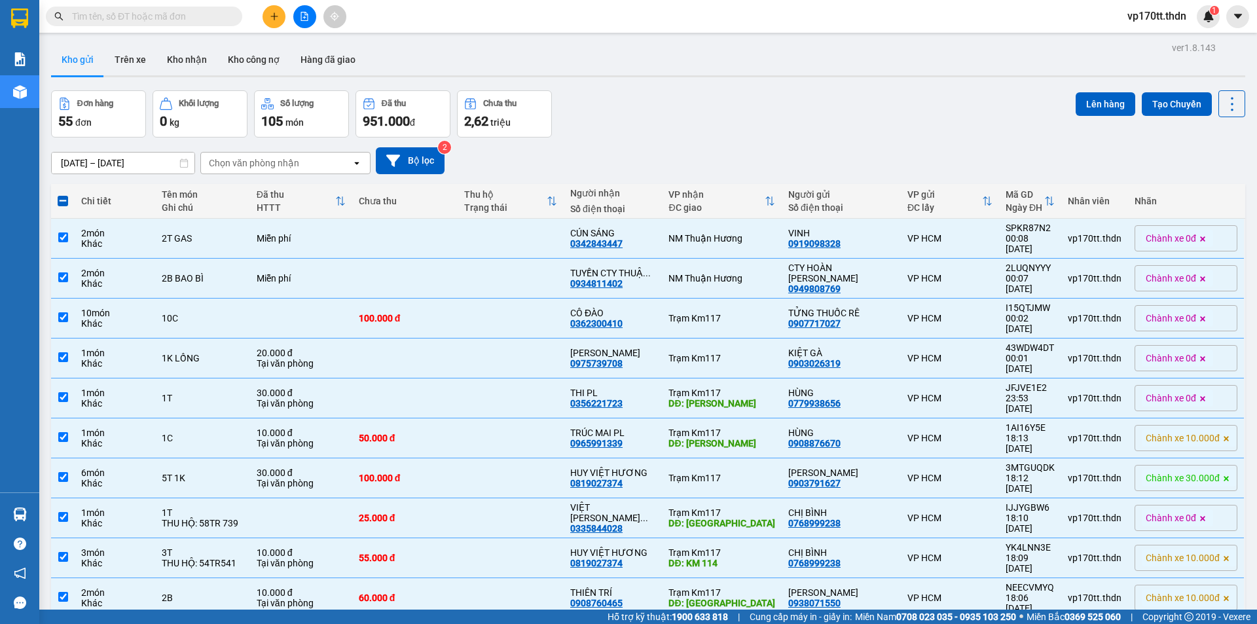
scroll to position [0, 0]
click at [1093, 105] on button "Lên hàng" at bounding box center [1106, 105] width 60 height 24
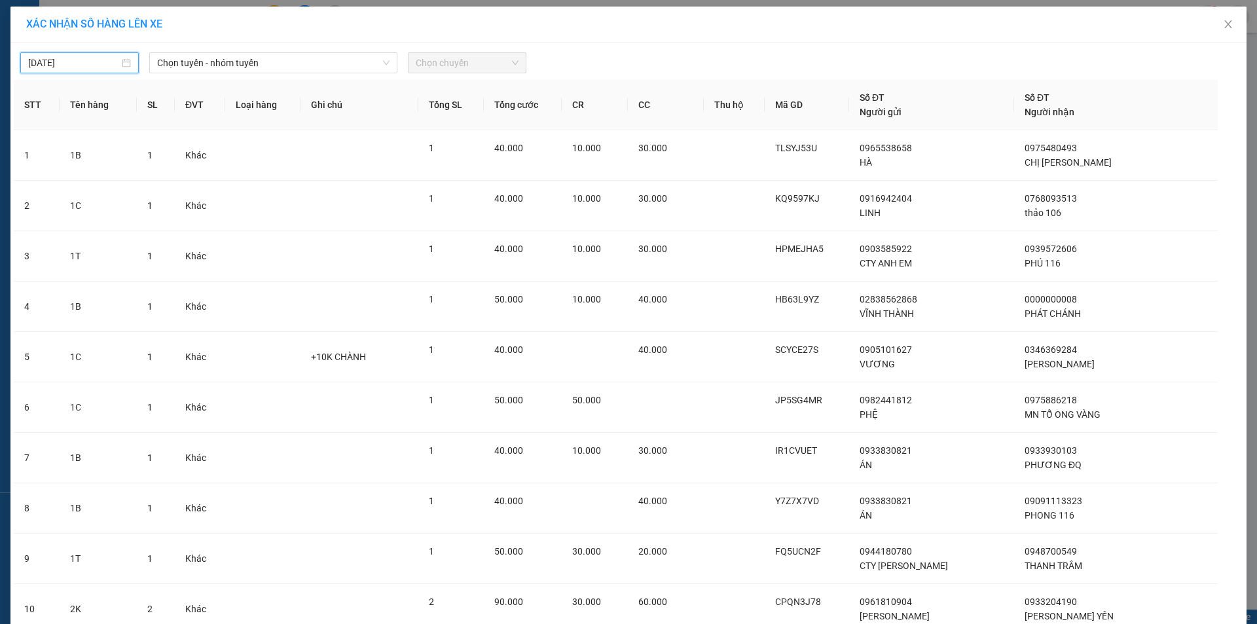
click at [82, 67] on input "[DATE]" at bounding box center [73, 63] width 91 height 14
click at [130, 163] on div "11" at bounding box center [130, 159] width 16 height 16
type input "[DATE]"
click at [231, 50] on div "[DATE] Chọn tuyến - nhóm tuyến Chọn chuyến" at bounding box center [628, 59] width 1229 height 27
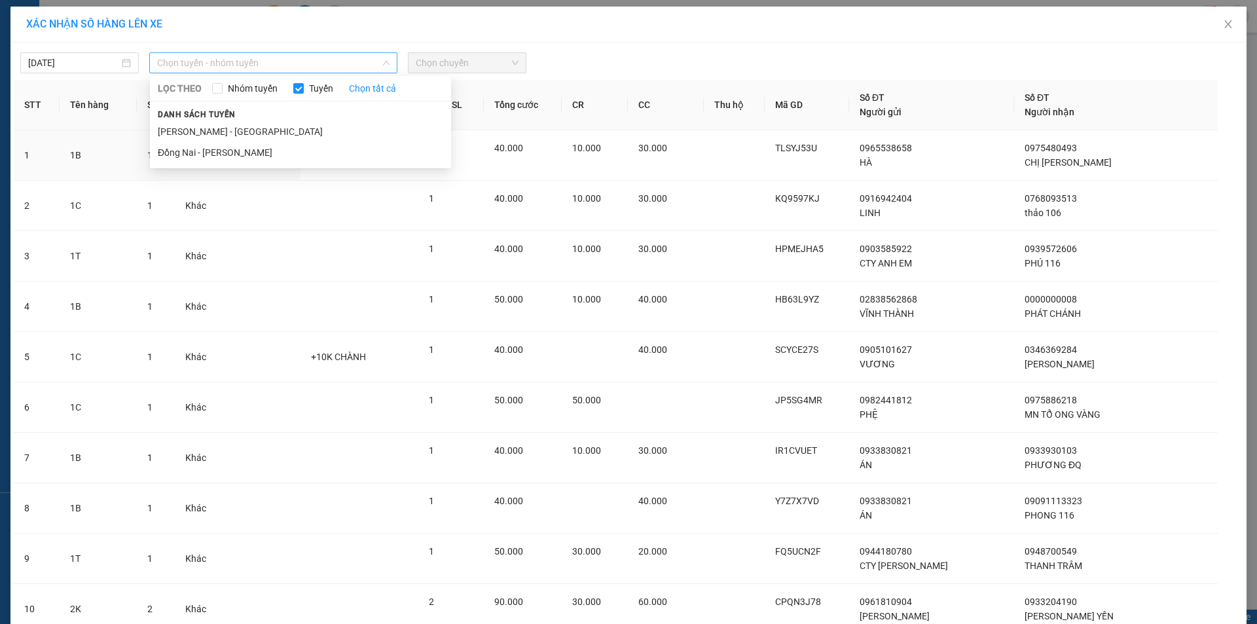
click at [232, 65] on span "Chọn tuyến - nhóm tuyến" at bounding box center [273, 63] width 232 height 20
click at [219, 127] on li "[PERSON_NAME] - [GEOGRAPHIC_DATA]" at bounding box center [300, 131] width 301 height 21
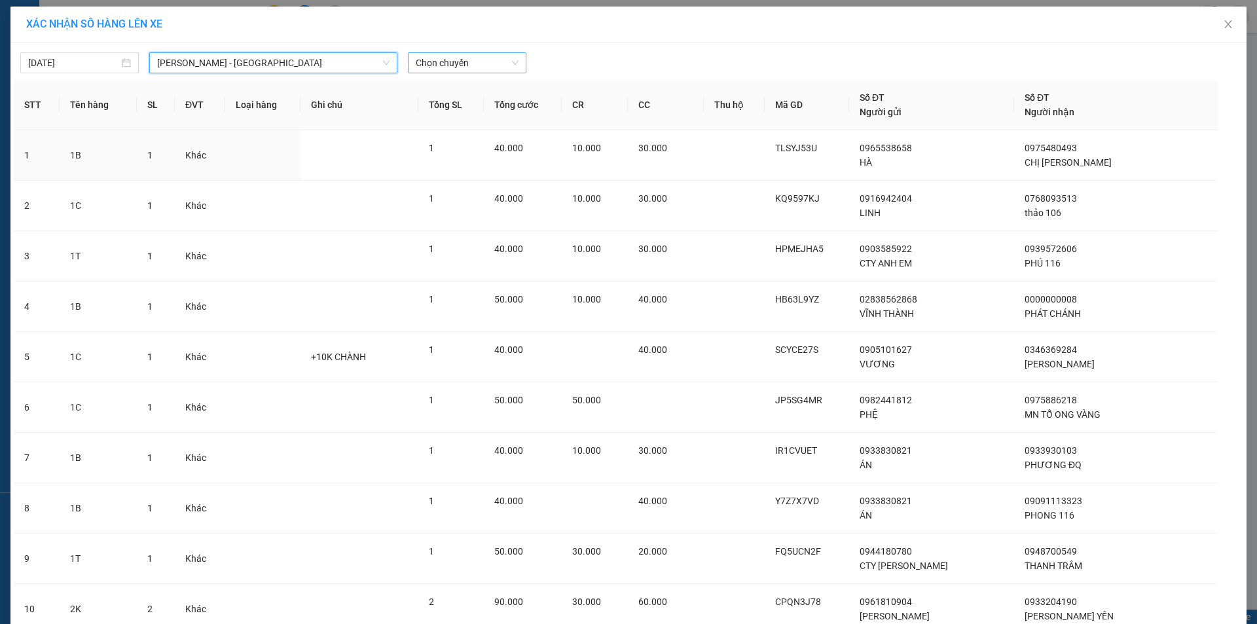
click at [435, 70] on span "Chọn chuyến" at bounding box center [467, 63] width 103 height 20
click at [439, 110] on div "23:00 (TC) - 60H-151.24" at bounding box center [462, 110] width 102 height 14
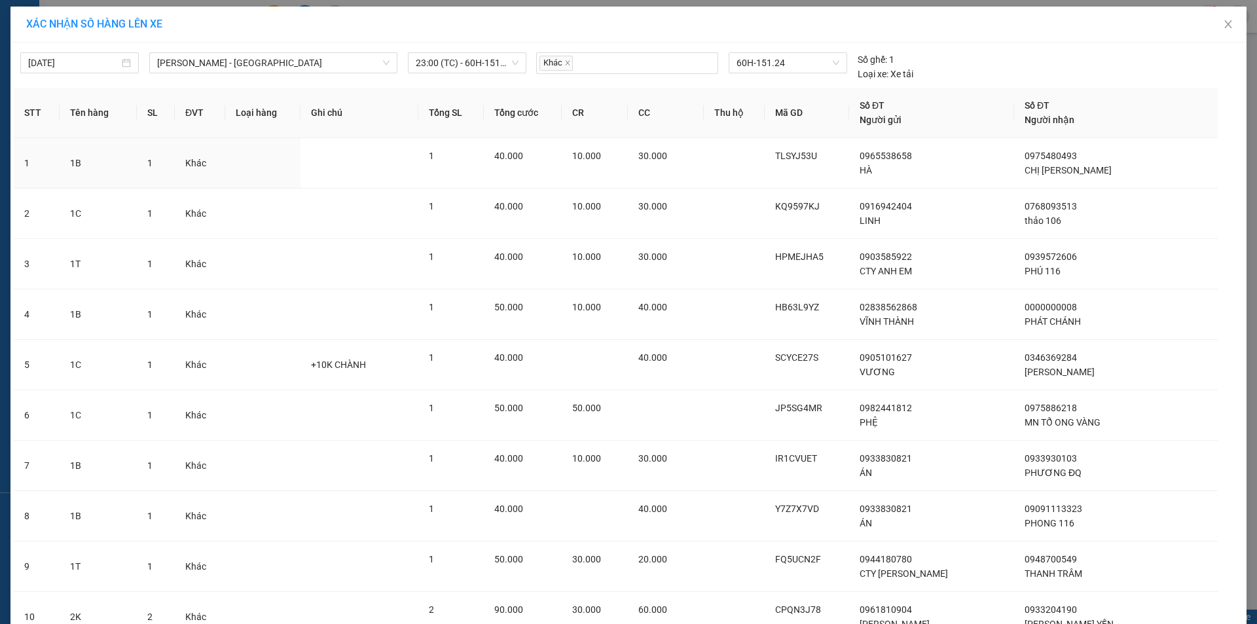
scroll to position [2231, 0]
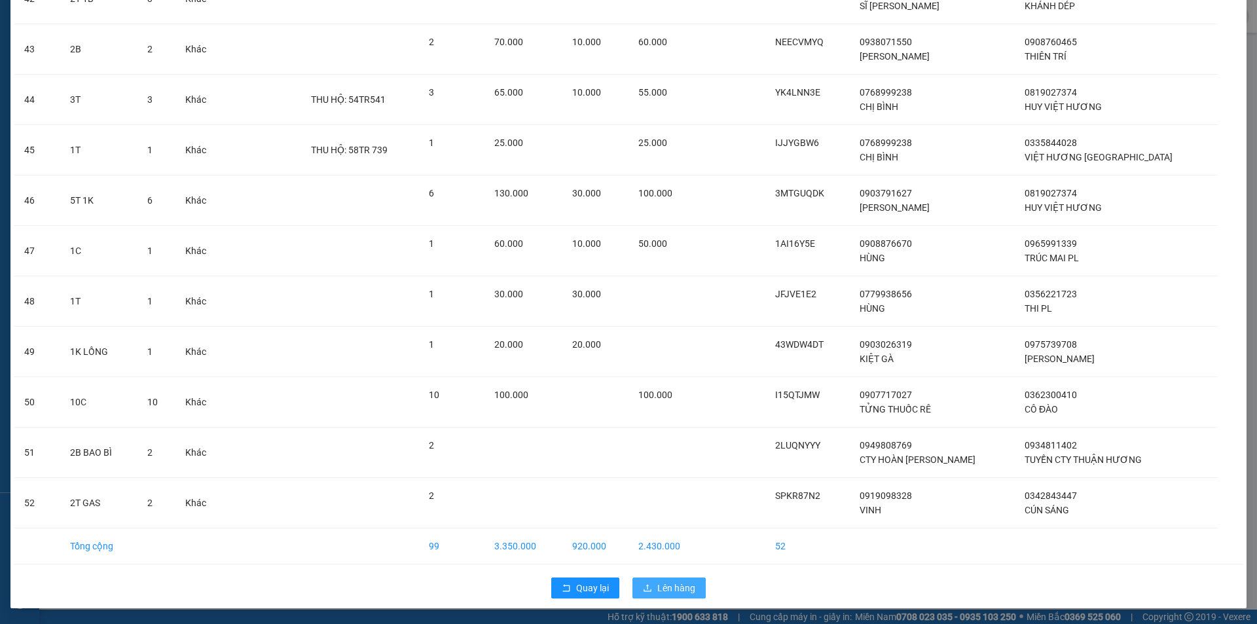
click at [657, 588] on span "Lên hàng" at bounding box center [676, 588] width 38 height 14
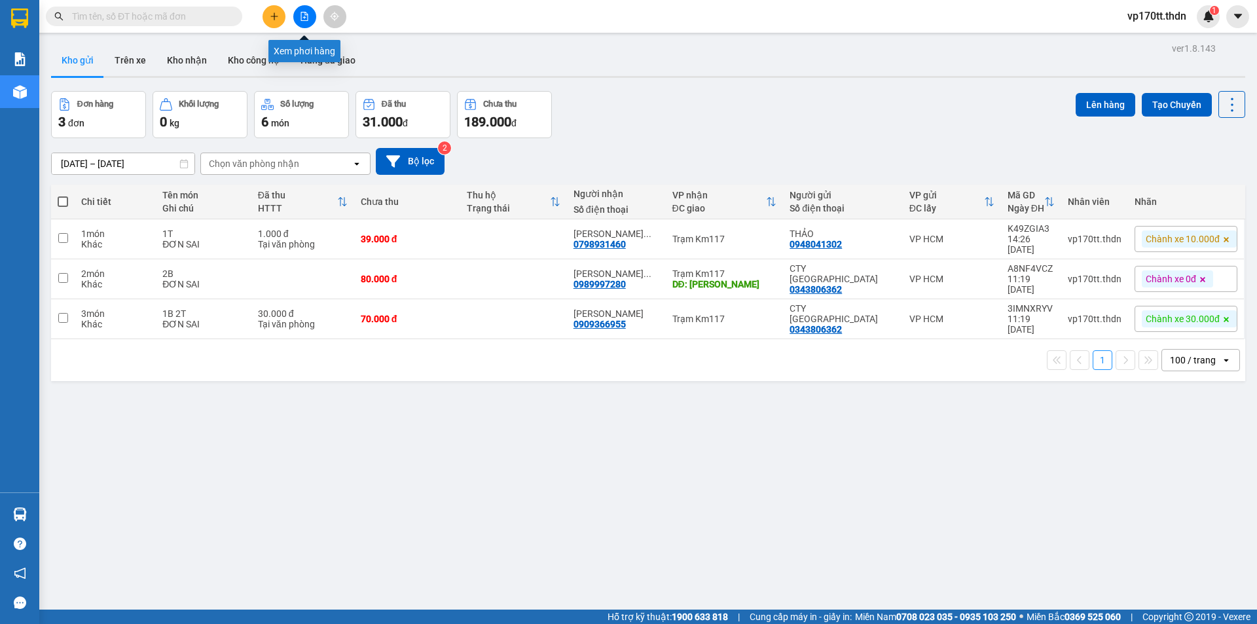
click at [297, 12] on button at bounding box center [304, 16] width 23 height 23
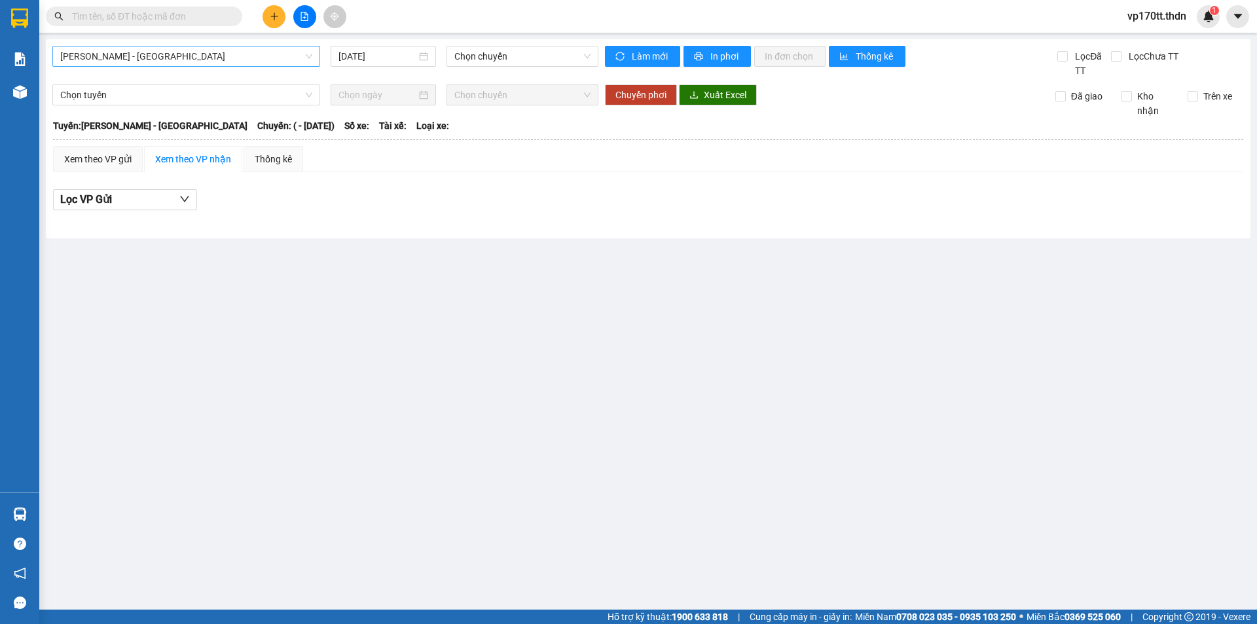
click at [164, 61] on span "[PERSON_NAME] - [GEOGRAPHIC_DATA]" at bounding box center [186, 56] width 252 height 20
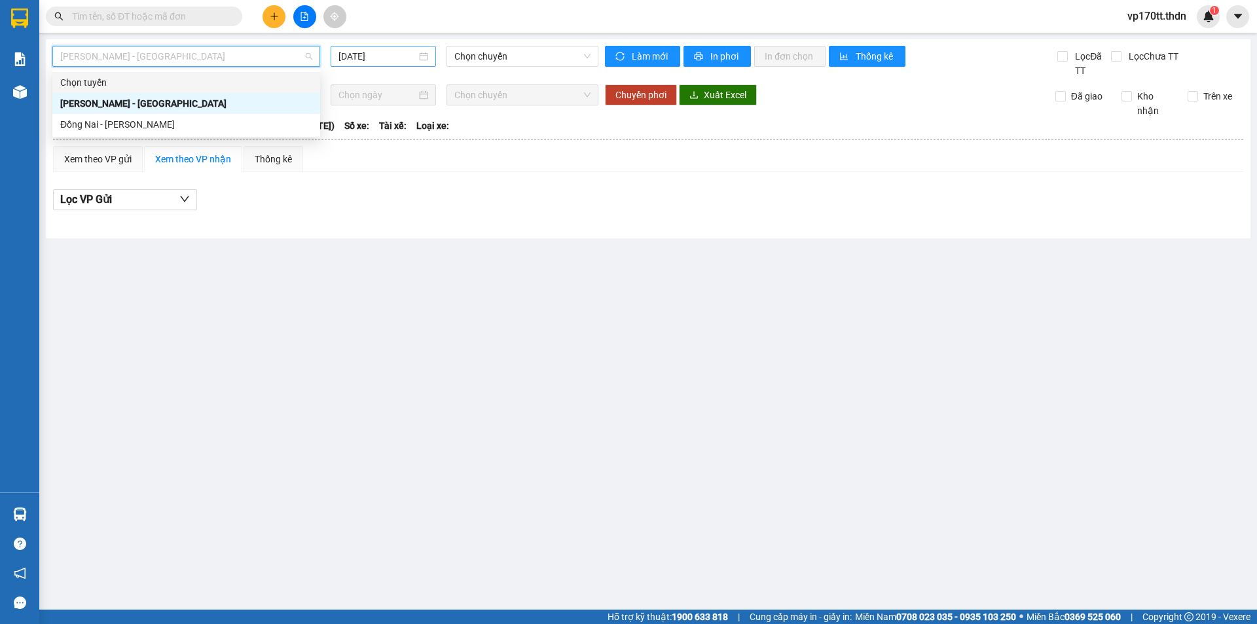
click at [346, 57] on input "[DATE]" at bounding box center [377, 56] width 78 height 14
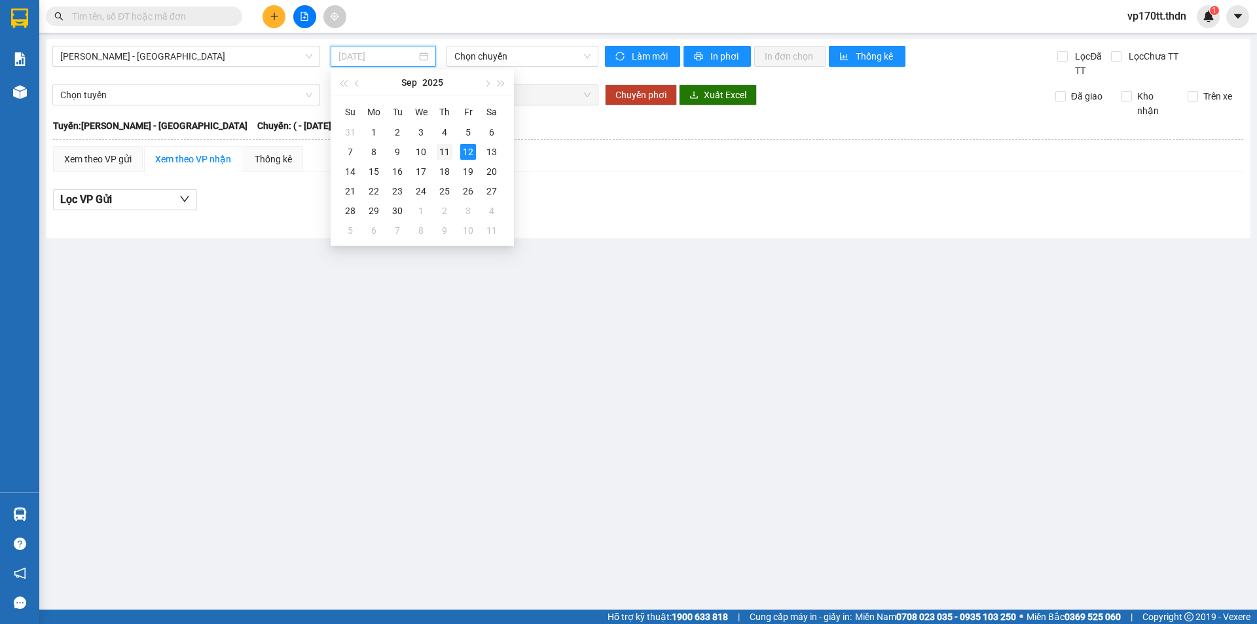
click at [448, 149] on div "11" at bounding box center [445, 152] width 16 height 16
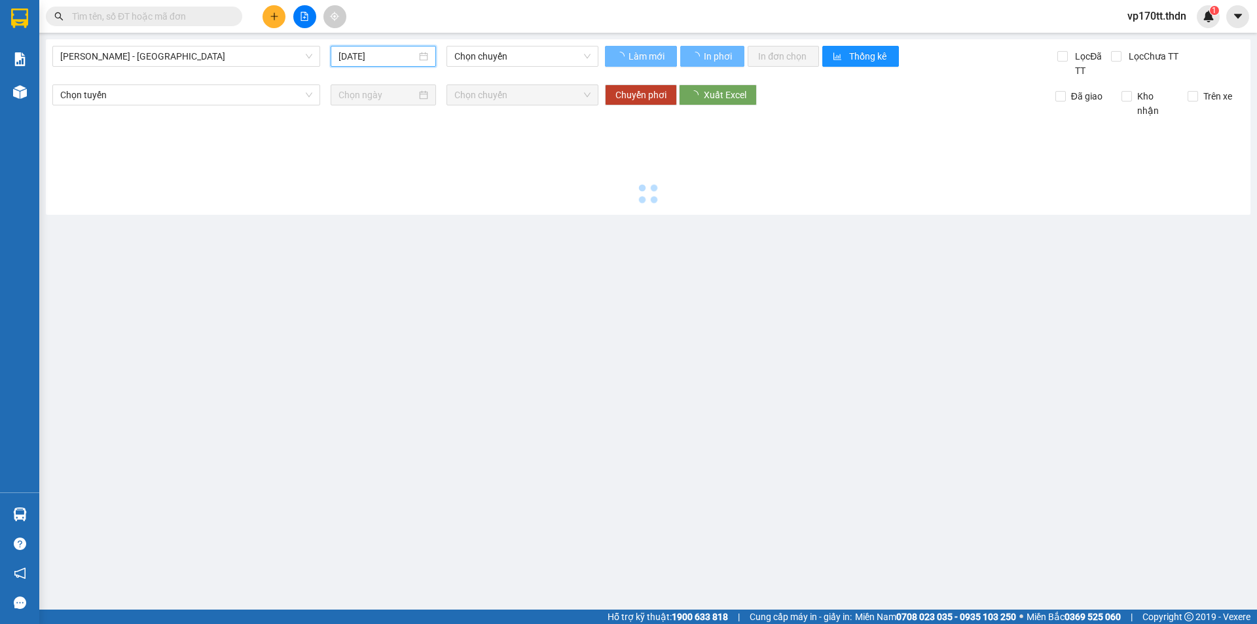
type input "[DATE]"
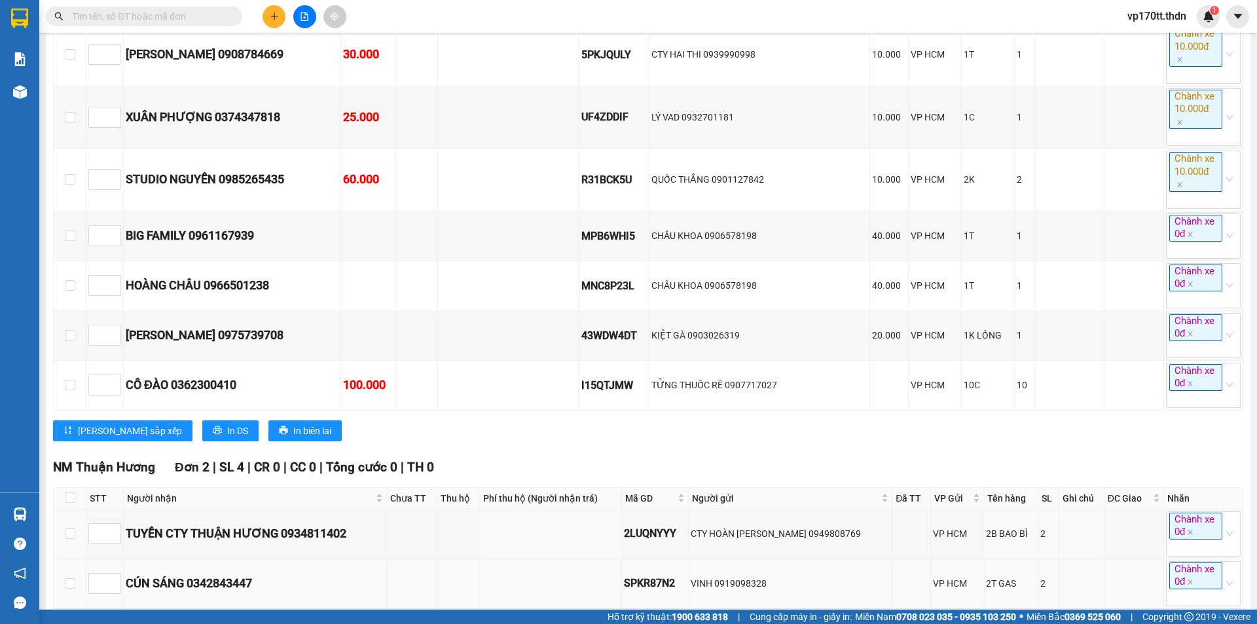
scroll to position [2883, 0]
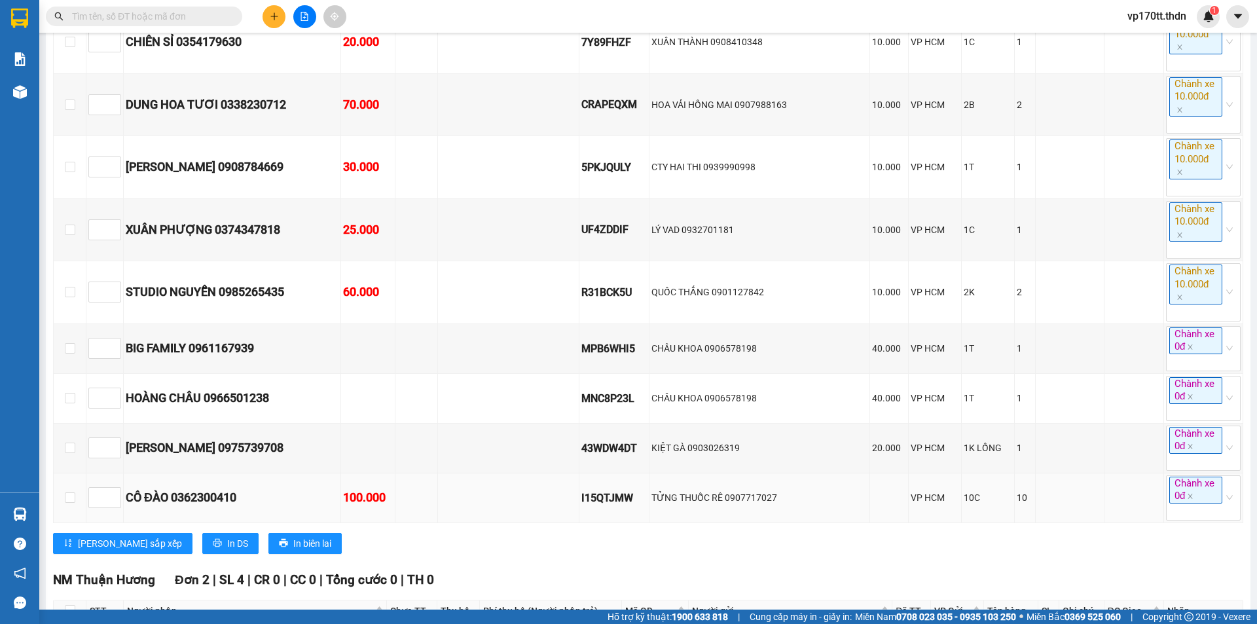
click at [628, 506] on div "I15QTJMW" at bounding box center [613, 498] width 65 height 16
copy div "I15QTJMW"
click at [173, 8] on span at bounding box center [144, 17] width 196 height 20
click at [178, 16] on input "text" at bounding box center [149, 16] width 154 height 14
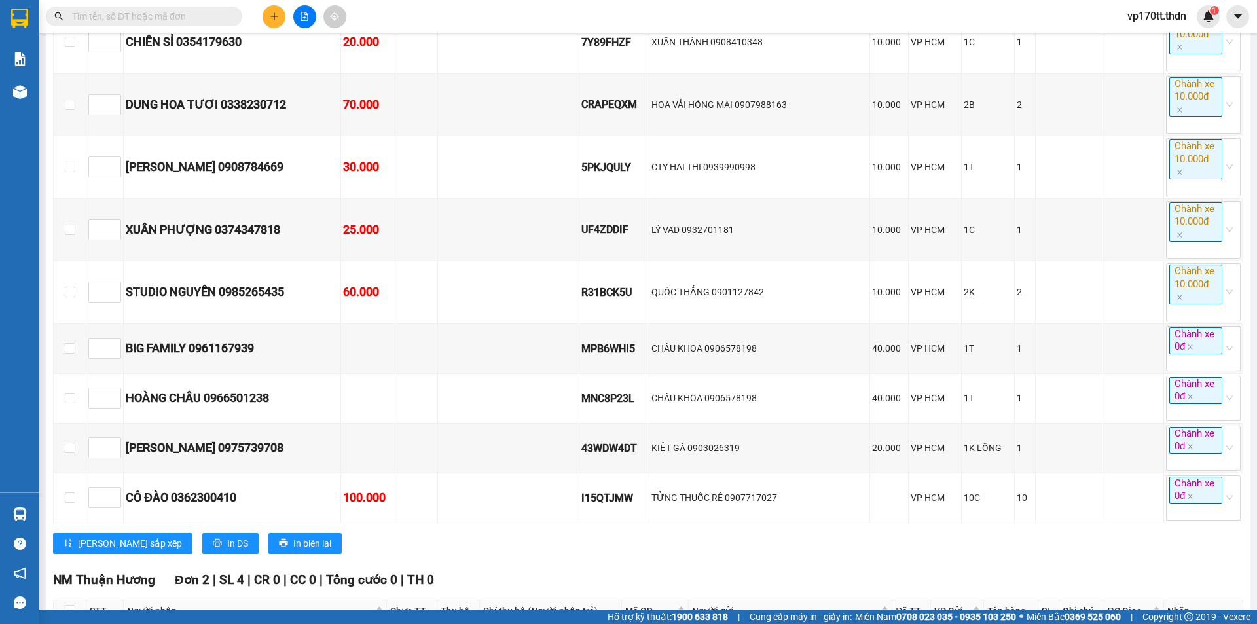
paste input "I15QTJMW"
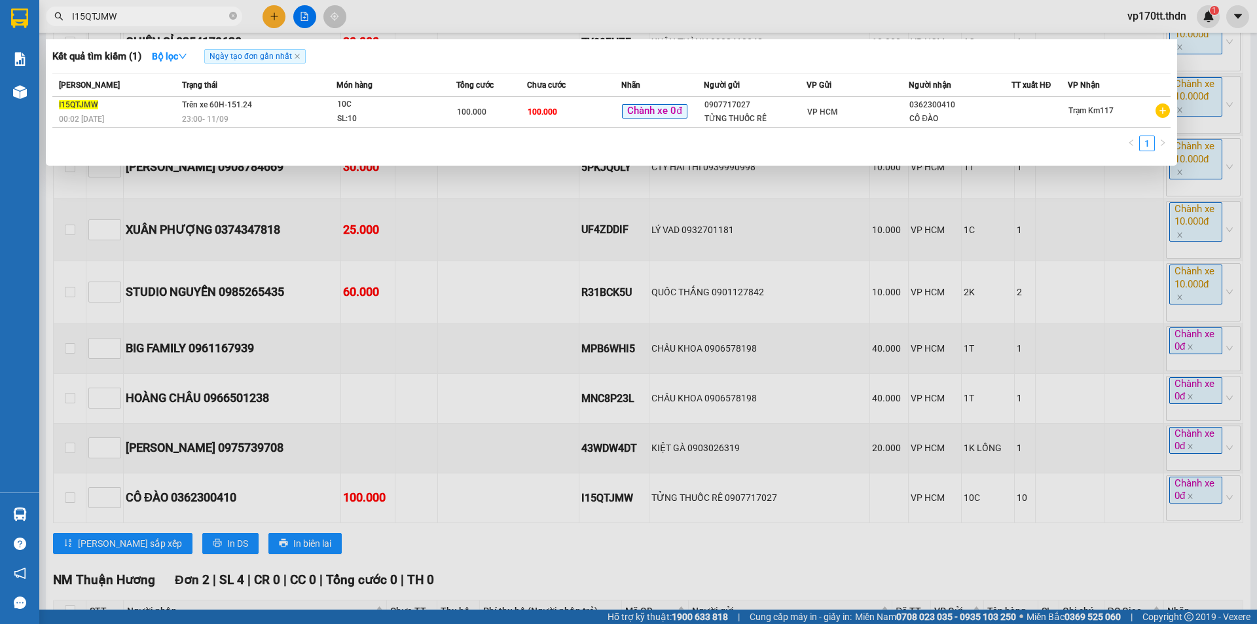
type input "I15QTJMW"
click at [871, 109] on div "VP HCM" at bounding box center [857, 112] width 101 height 14
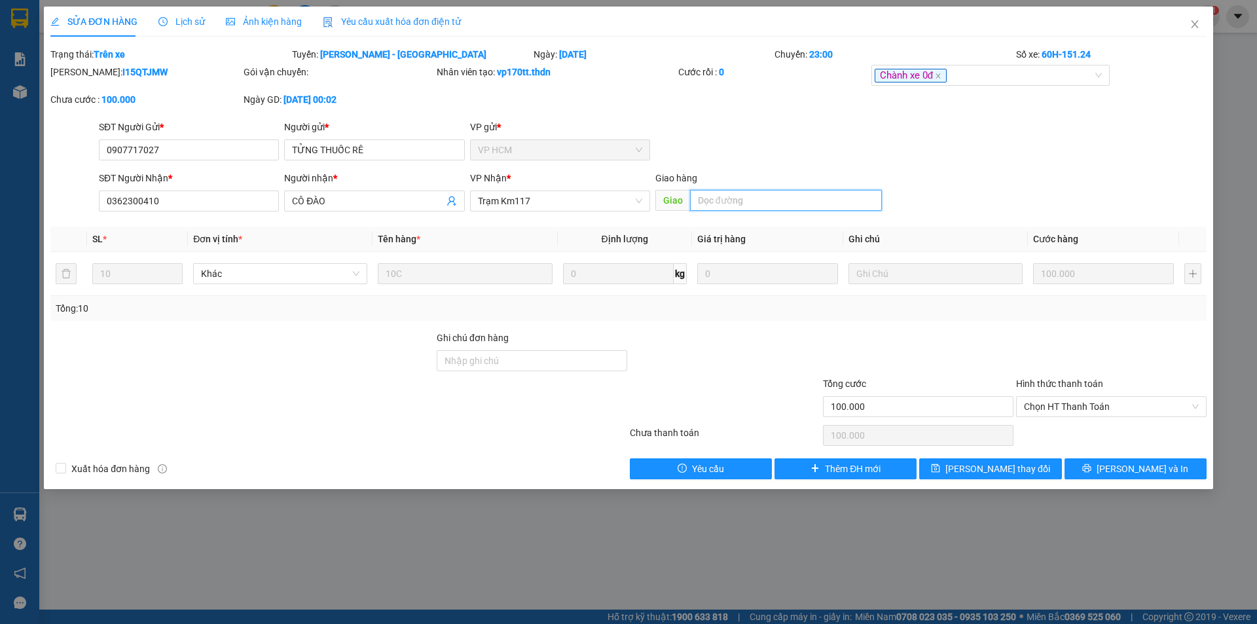
click at [761, 206] on input "text" at bounding box center [786, 200] width 192 height 21
type input "KM127"
click at [1015, 469] on span "[PERSON_NAME] thay đổi" at bounding box center [997, 468] width 105 height 14
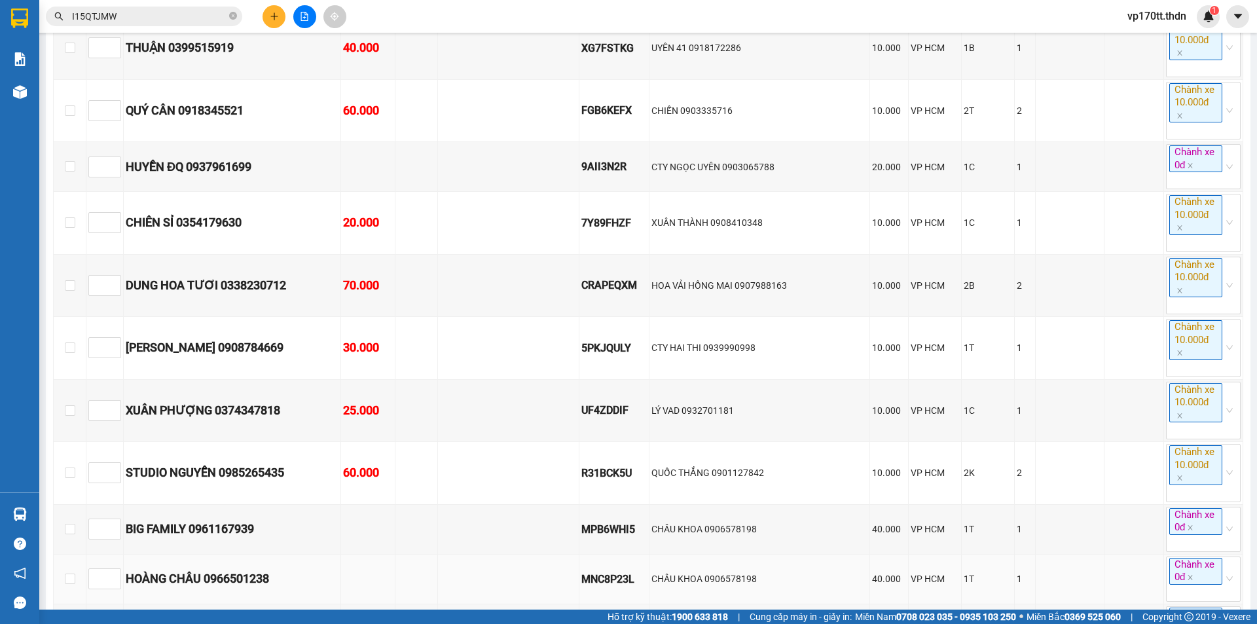
scroll to position [2686, 0]
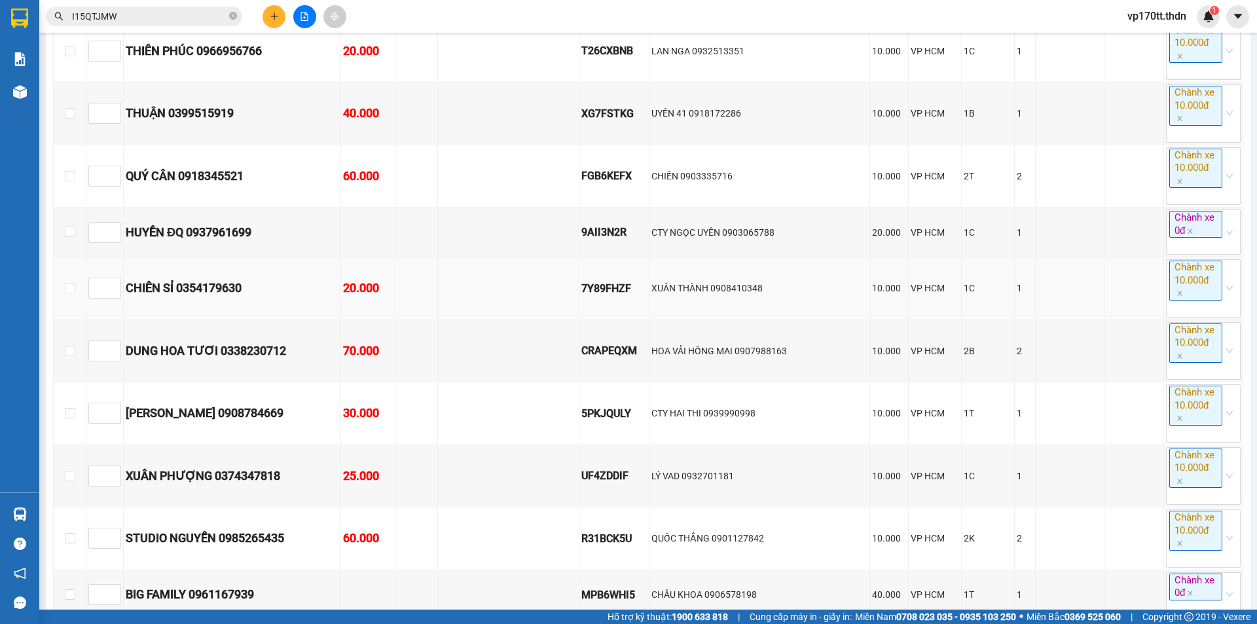
click at [636, 297] on div "7Y89FHZF" at bounding box center [613, 288] width 65 height 16
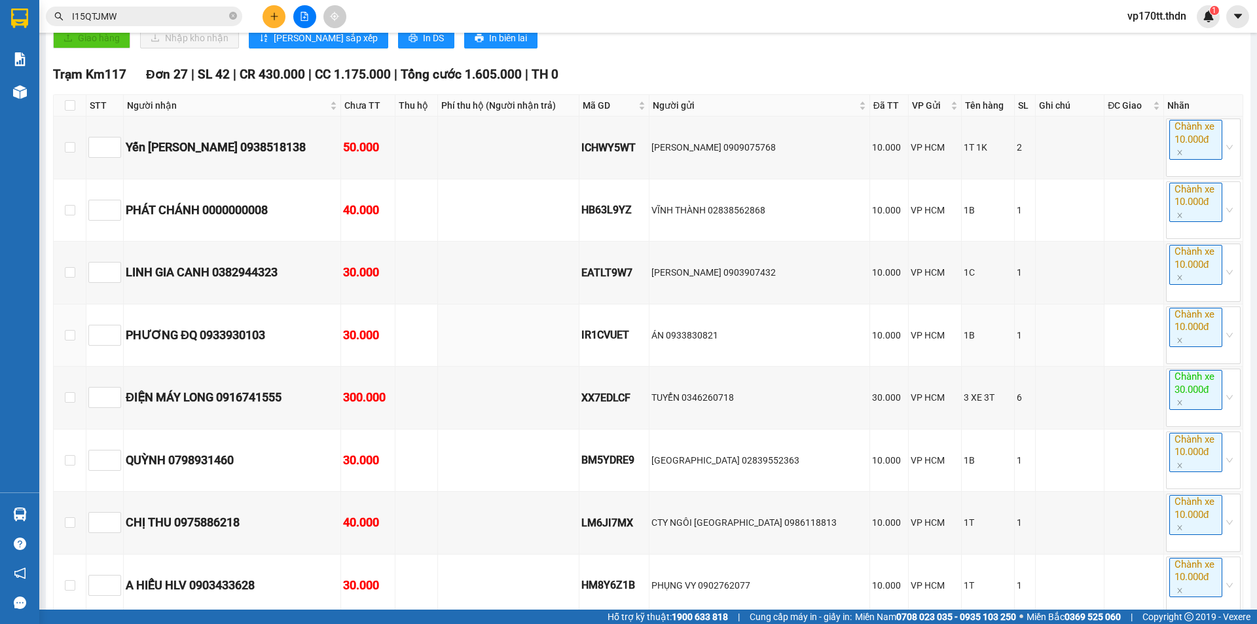
scroll to position [1770, 0]
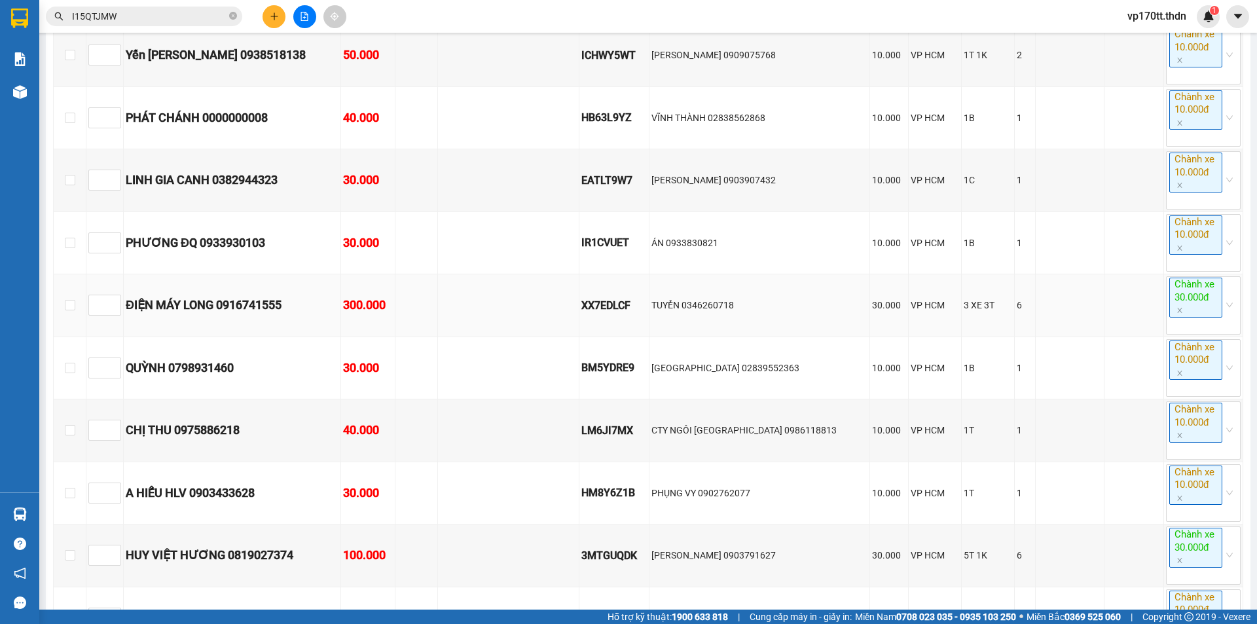
click at [628, 314] on div "XX7EDLCF" at bounding box center [613, 305] width 65 height 16
copy div "XX7EDLCF"
click at [236, 15] on icon "close-circle" at bounding box center [233, 16] width 8 height 8
click at [213, 18] on input "text" at bounding box center [149, 16] width 154 height 14
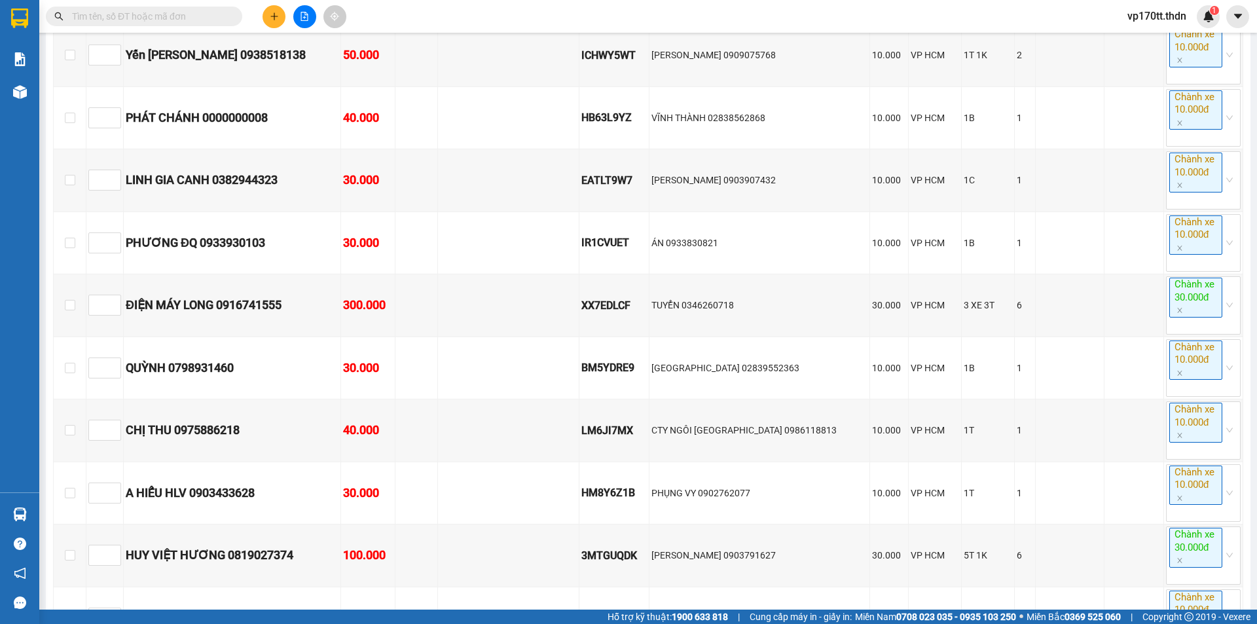
paste input "XX7EDLCF"
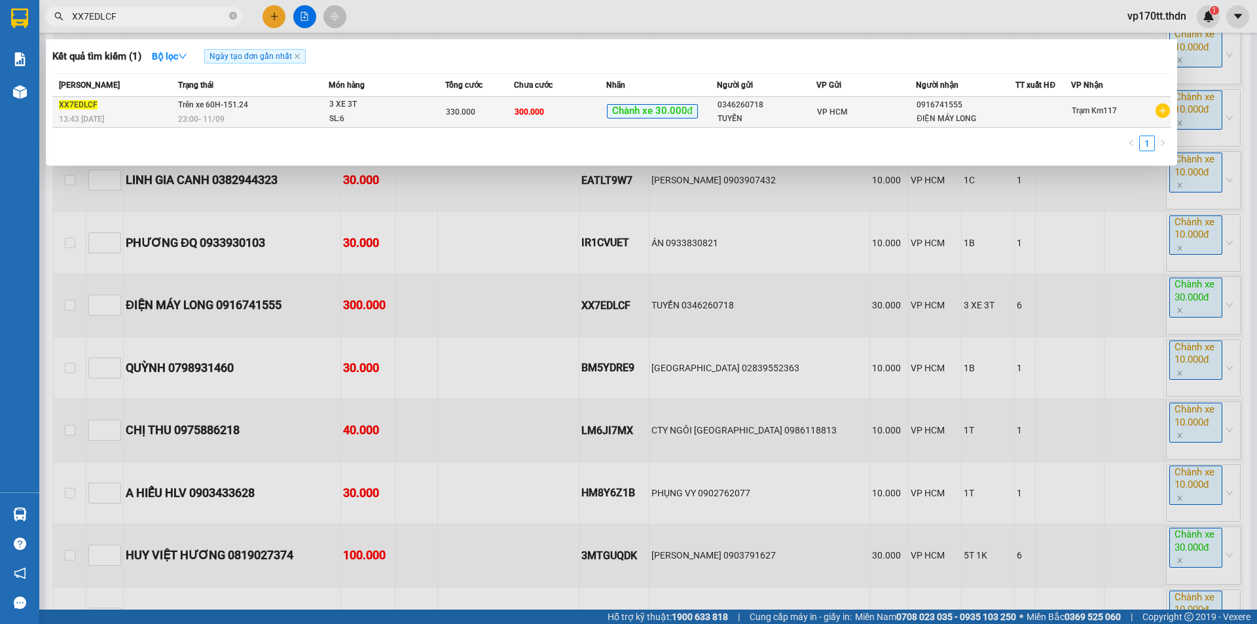
type input "XX7EDLCF"
click at [818, 111] on span "VP HCM" at bounding box center [832, 111] width 31 height 9
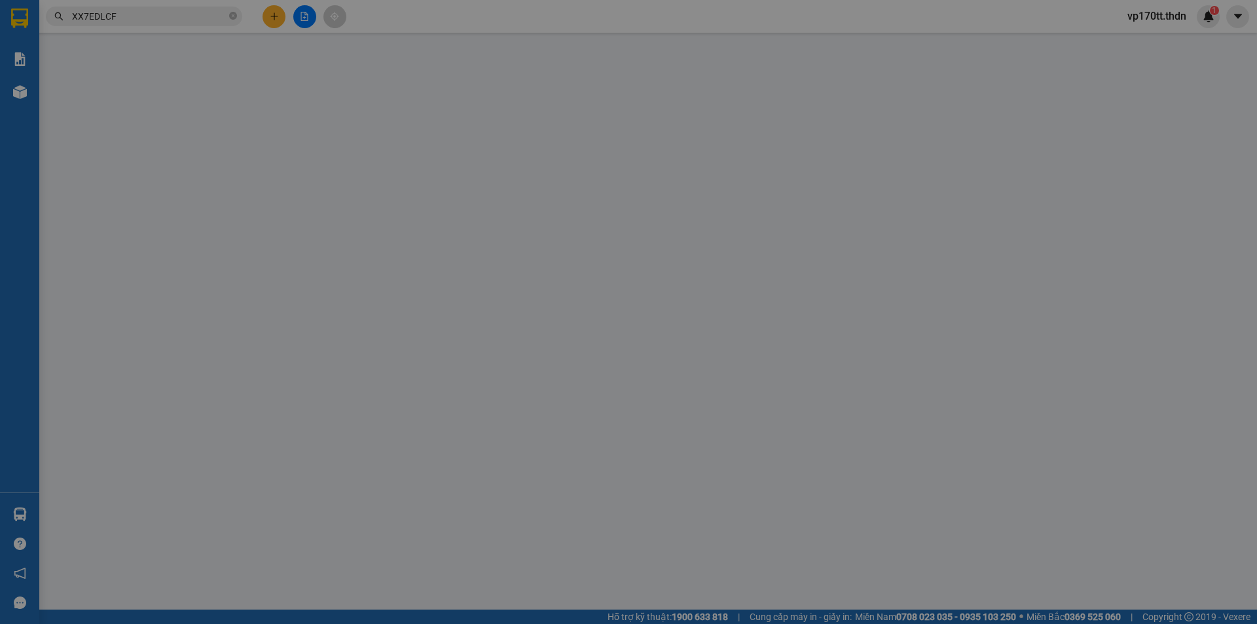
type input "0346260718"
type input "TUYỂN"
type input "0916741555"
type input "ĐIỆN MÁY LONG"
type input "330.000"
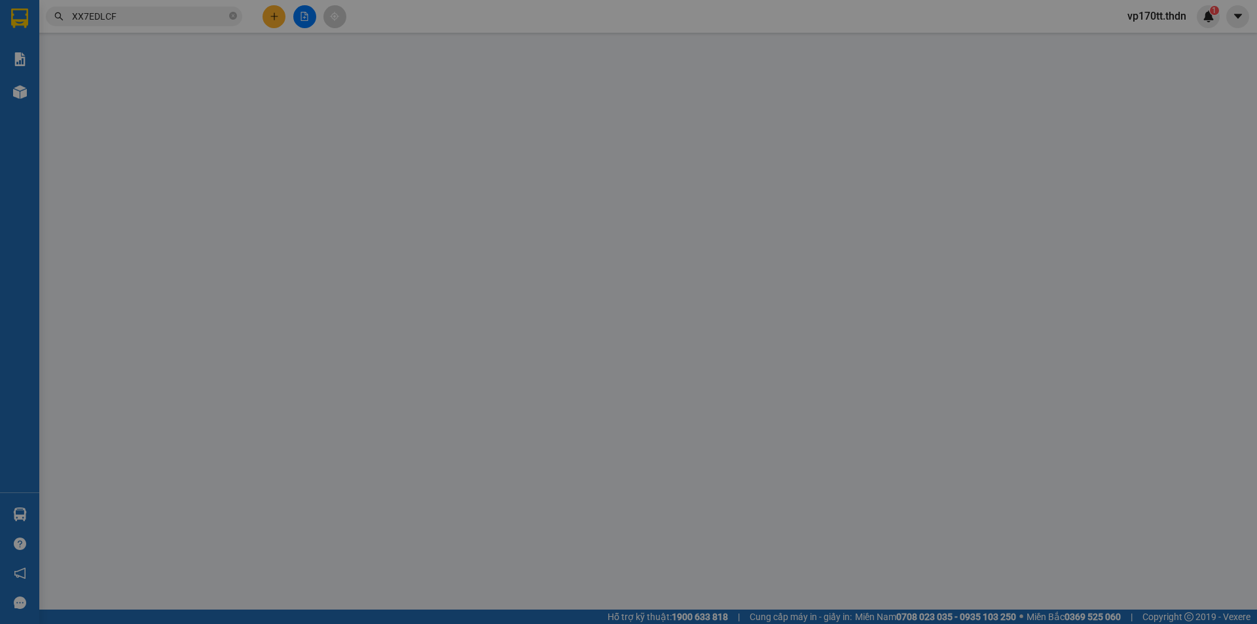
type input "30.000"
type input "300.000"
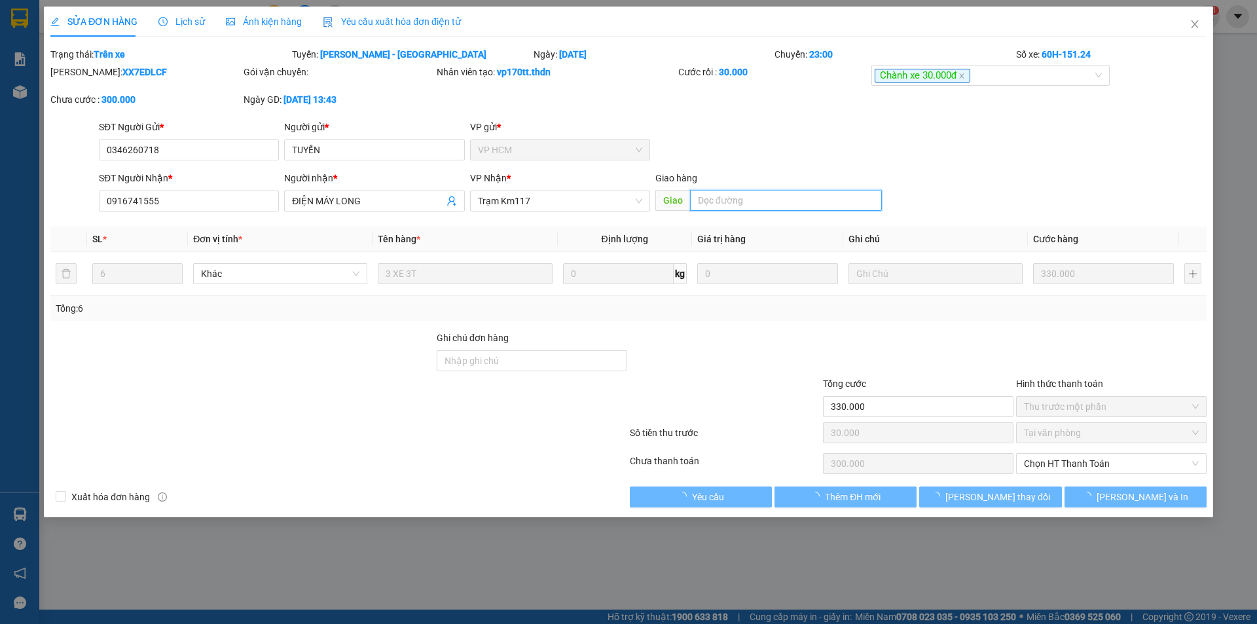
click at [742, 194] on input "text" at bounding box center [786, 200] width 192 height 21
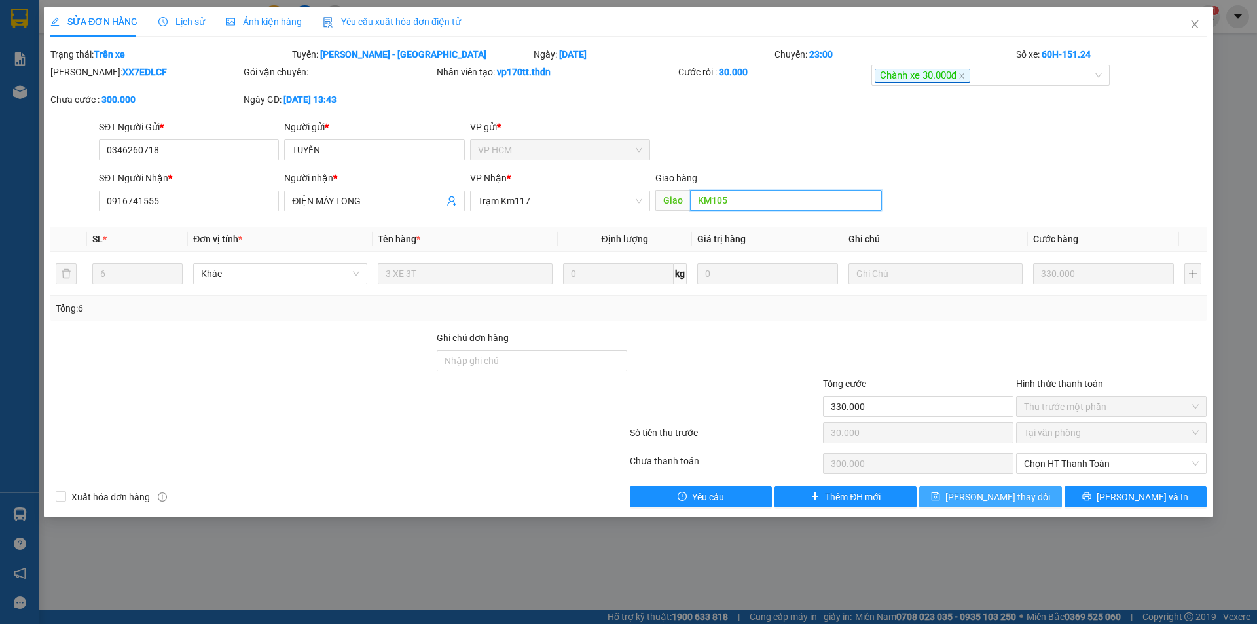
type input "KM105"
click at [1011, 492] on span "[PERSON_NAME] thay đổi" at bounding box center [997, 497] width 105 height 14
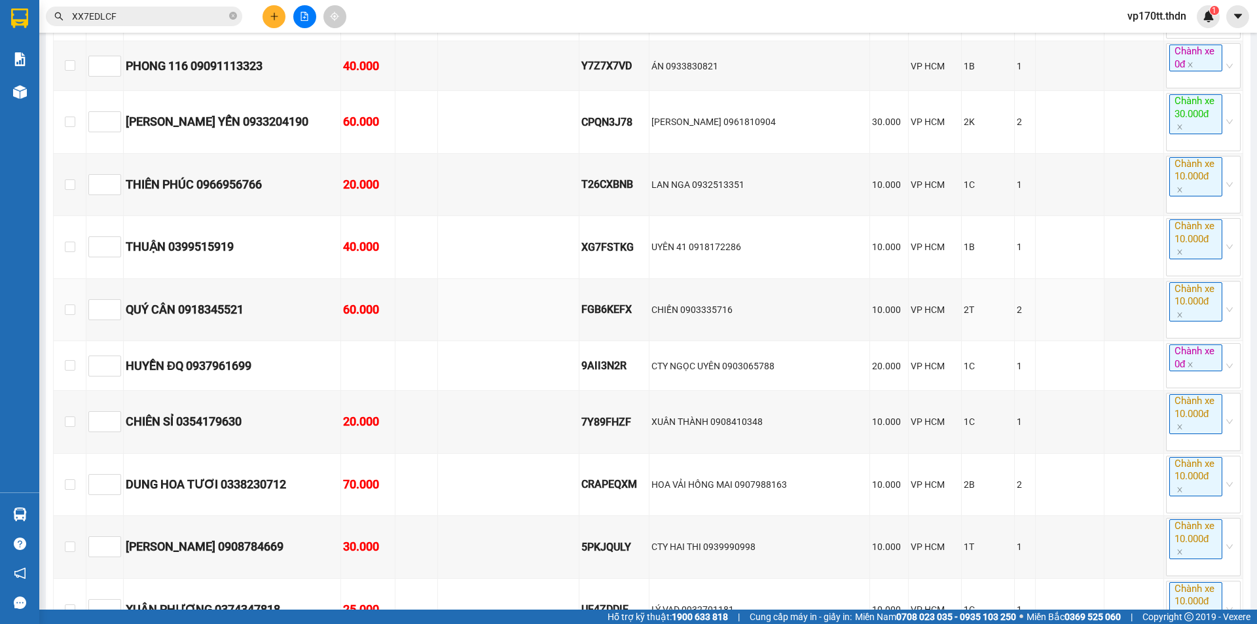
scroll to position [3077, 0]
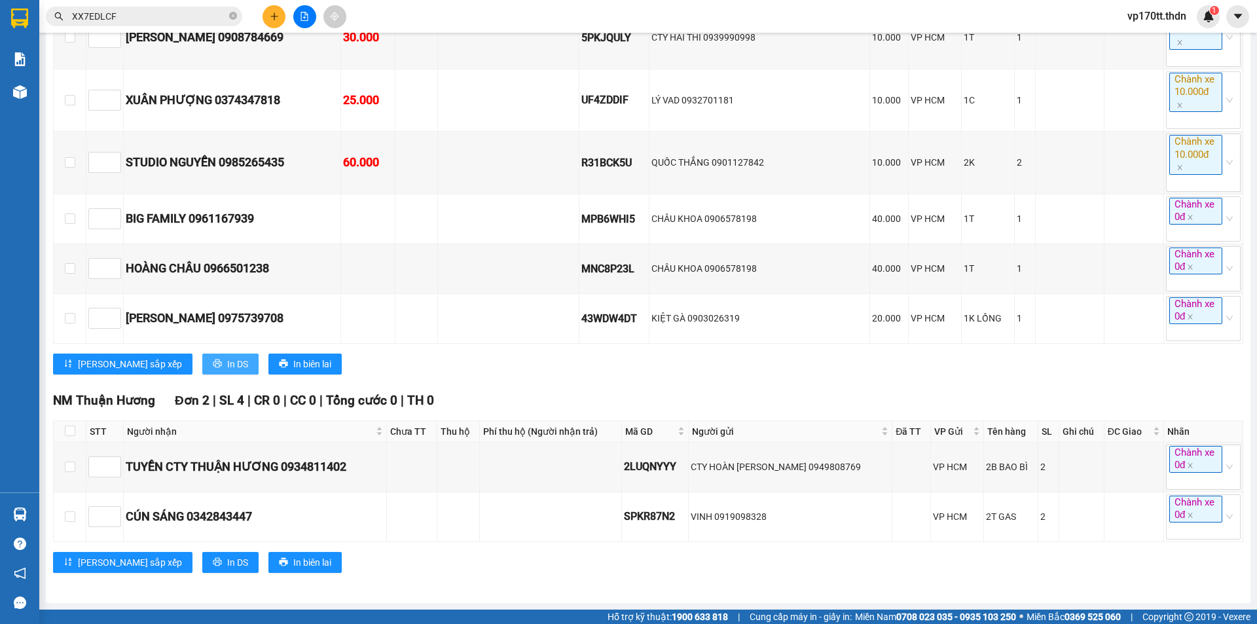
click at [227, 371] on span "In DS" at bounding box center [237, 364] width 21 height 14
